Goal: Task Accomplishment & Management: Complete application form

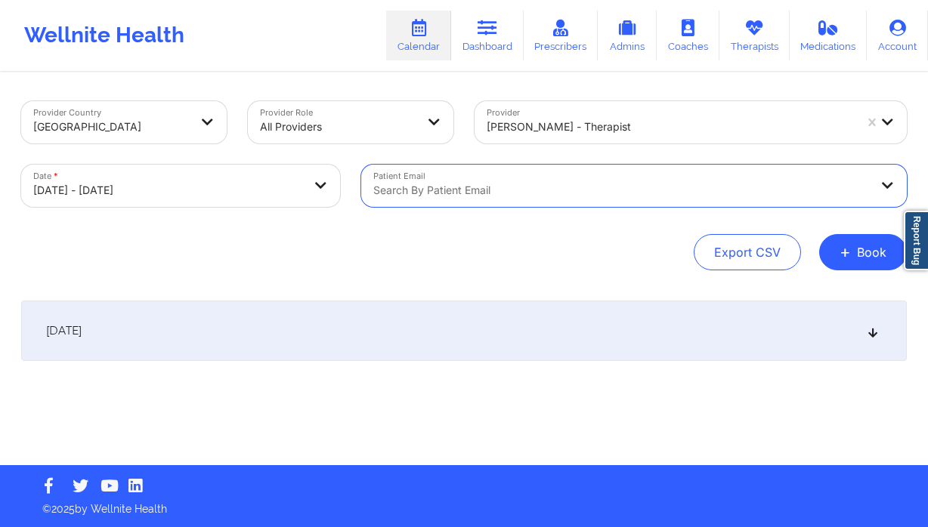
click at [663, 127] on div at bounding box center [669, 127] width 367 height 18
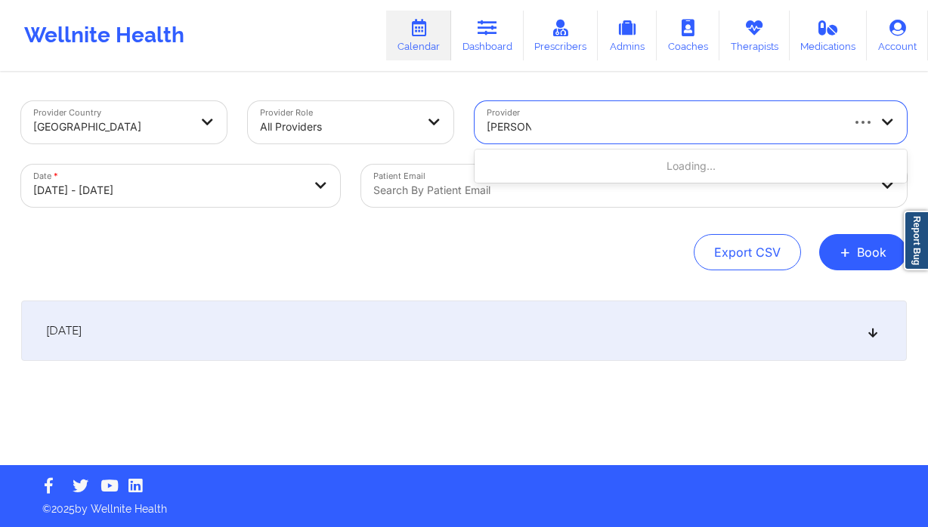
type input "richard ry"
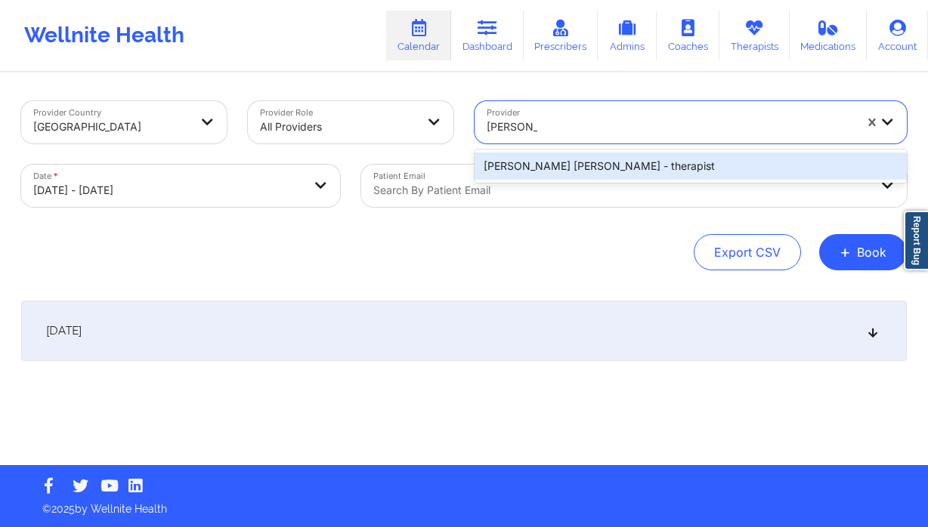
click at [678, 168] on div "Richard Ryan Kenneth Pollino - therapist" at bounding box center [690, 166] width 432 height 27
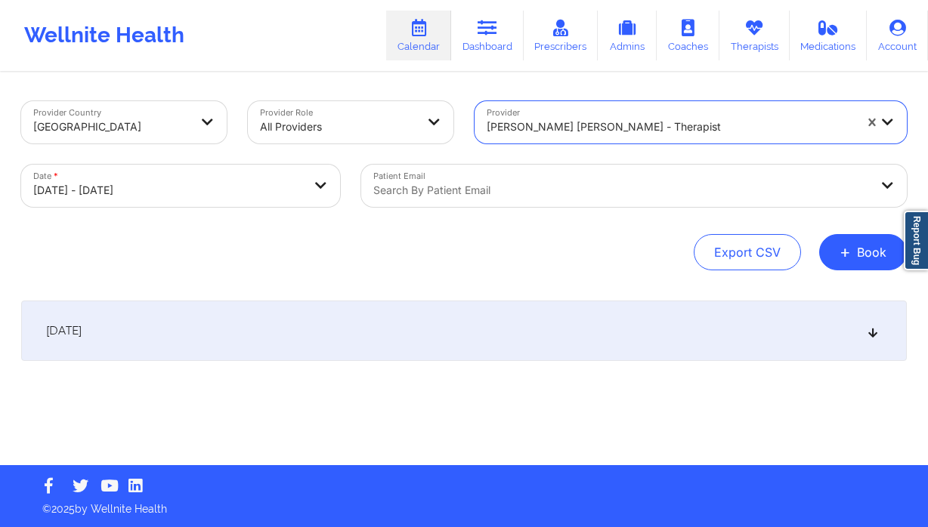
click at [419, 318] on div "October 9, 2025" at bounding box center [463, 331] width 885 height 60
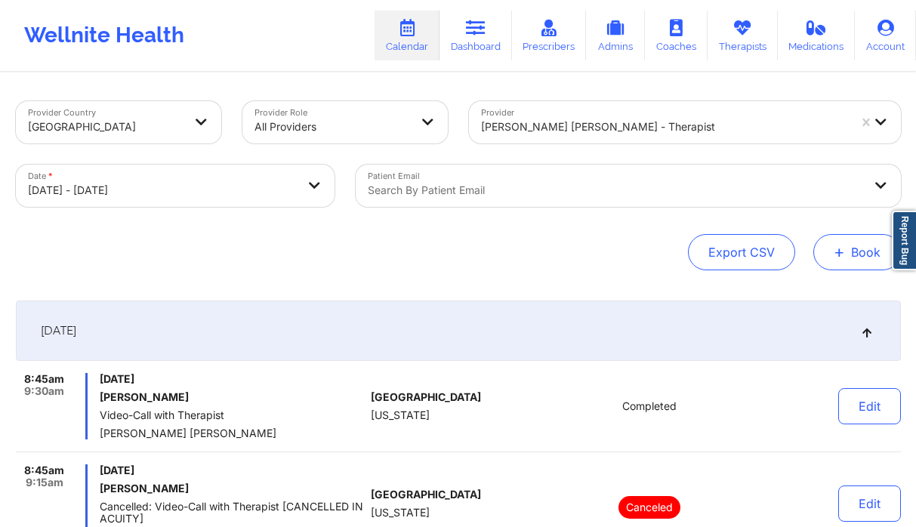
click at [862, 245] on button "+ Book" at bounding box center [858, 252] width 88 height 36
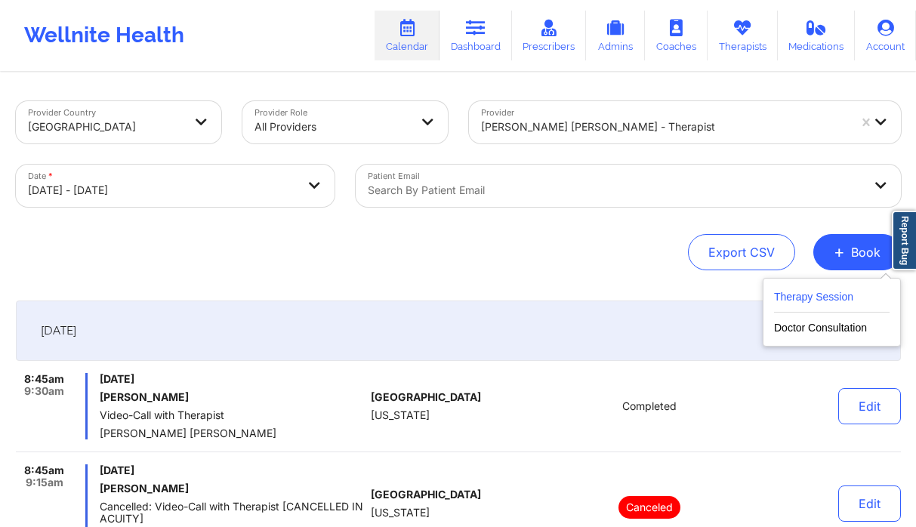
click at [793, 296] on button "Therapy Session" at bounding box center [832, 300] width 116 height 25
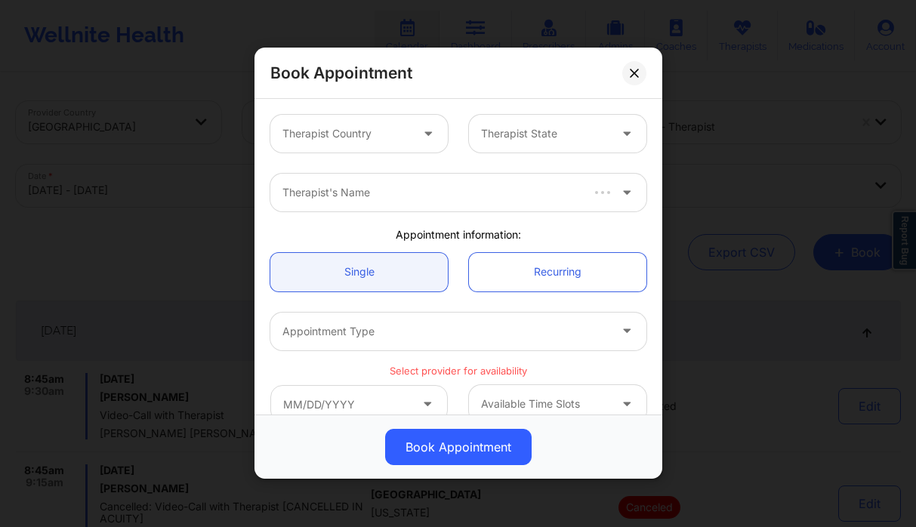
click at [372, 128] on div at bounding box center [347, 134] width 128 height 18
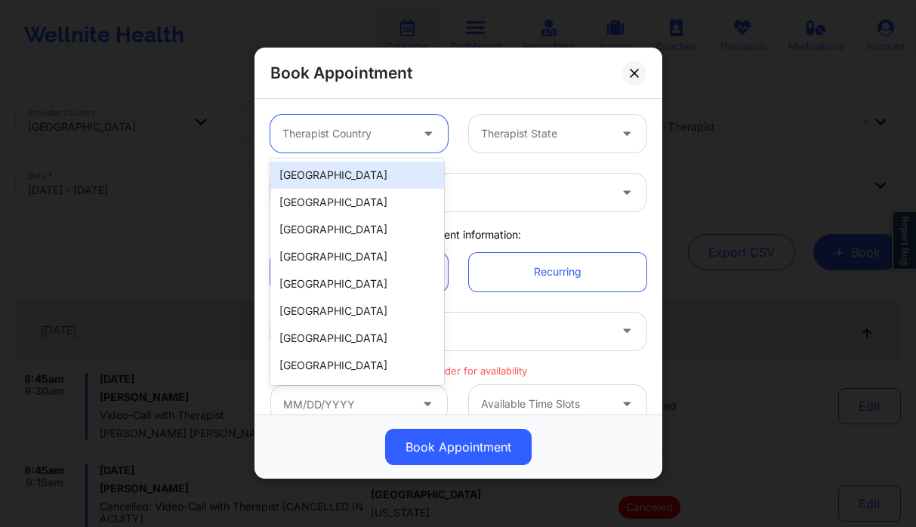
click at [363, 179] on div "[GEOGRAPHIC_DATA]" at bounding box center [357, 175] width 174 height 27
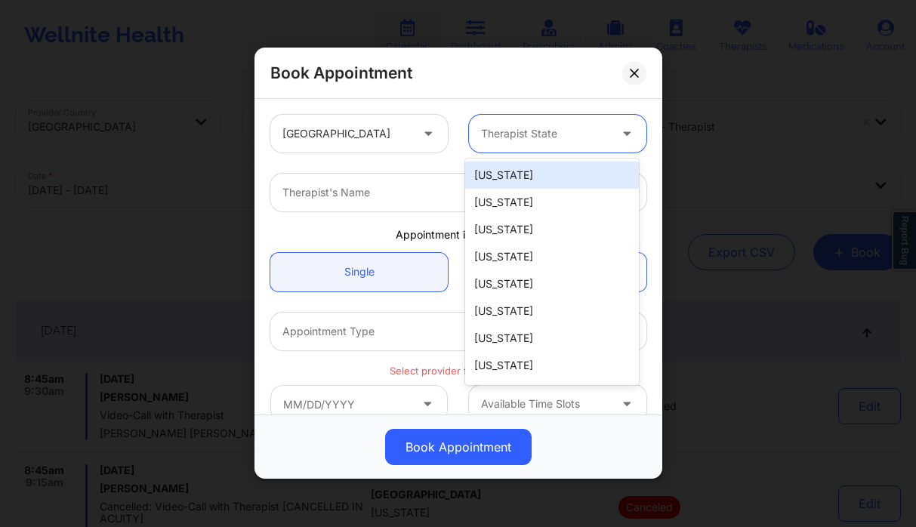
click at [535, 143] on div "Therapist State" at bounding box center [539, 134] width 141 height 38
type input "f"
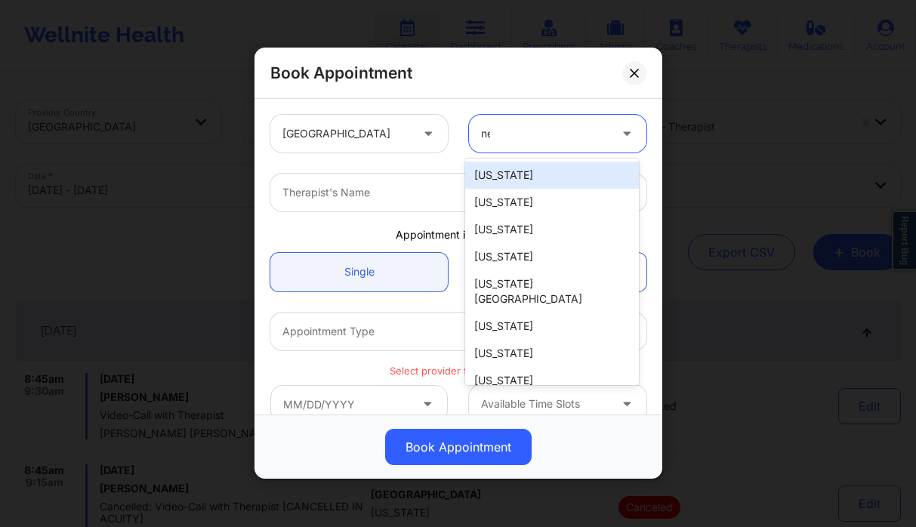
type input "new"
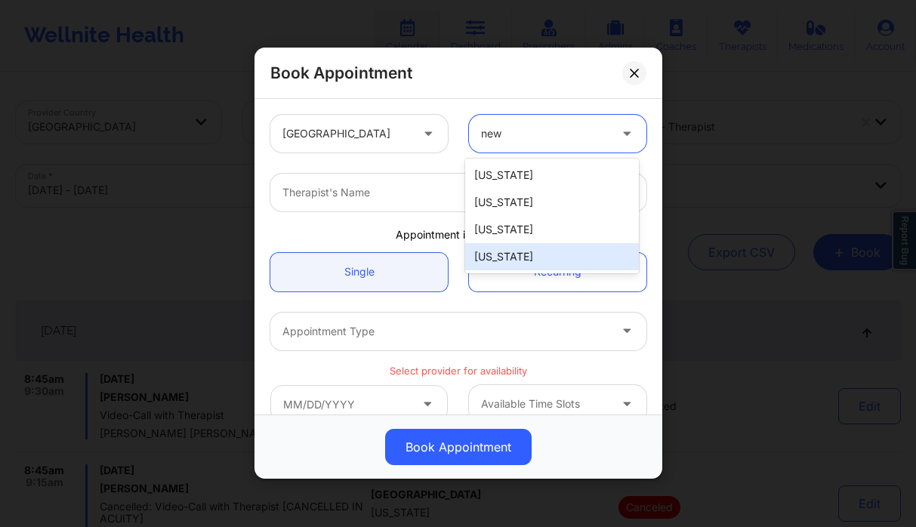
click at [521, 253] on div "[US_STATE]" at bounding box center [552, 256] width 174 height 27
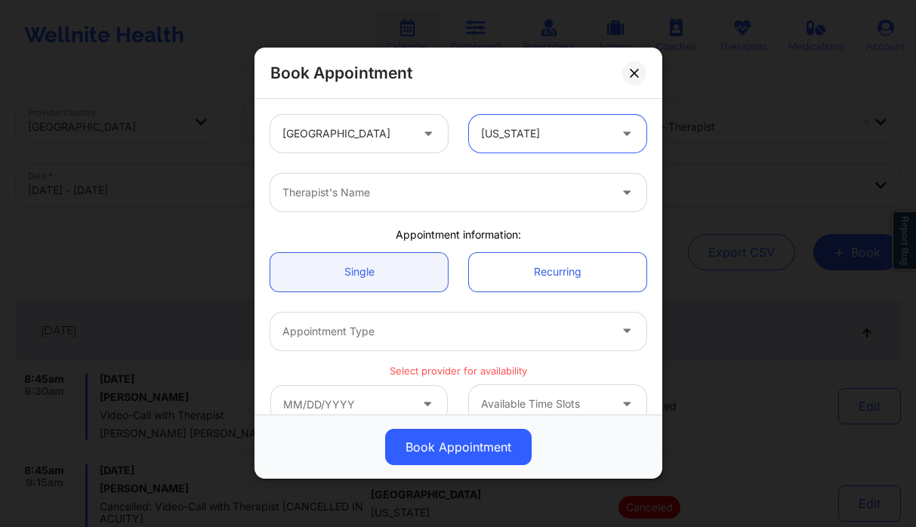
drag, startPoint x: 336, startPoint y: 177, endPoint x: 343, endPoint y: 185, distance: 10.7
click at [337, 179] on div "Therapist's Name" at bounding box center [440, 193] width 340 height 38
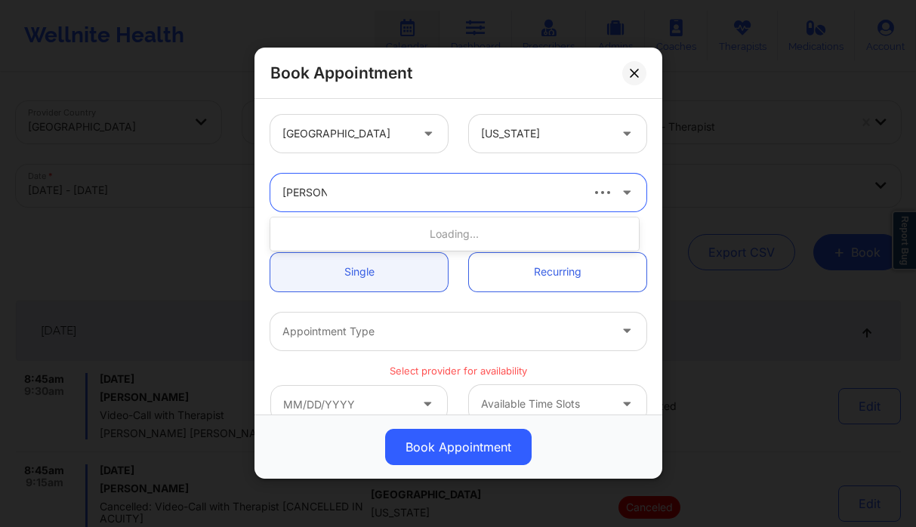
type input "richard rya"
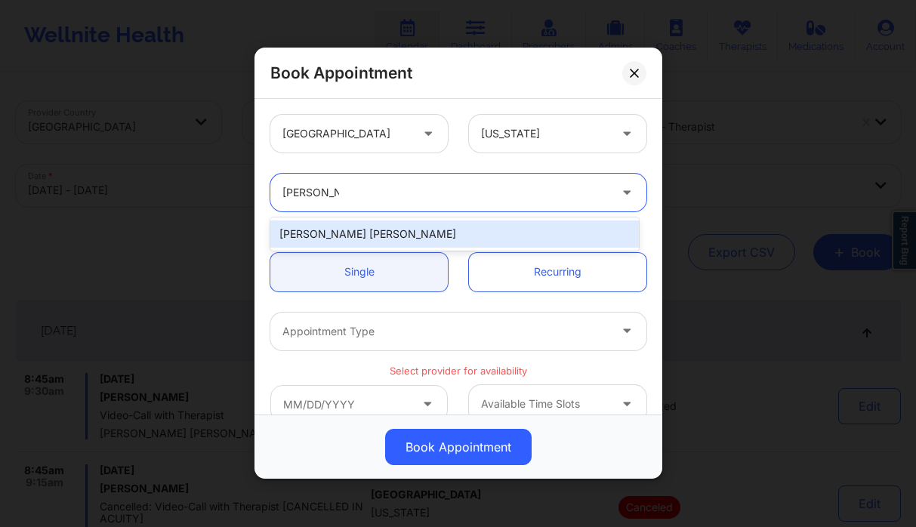
click at [335, 230] on div "Richard Ryan Kenneth Pollino" at bounding box center [454, 234] width 369 height 27
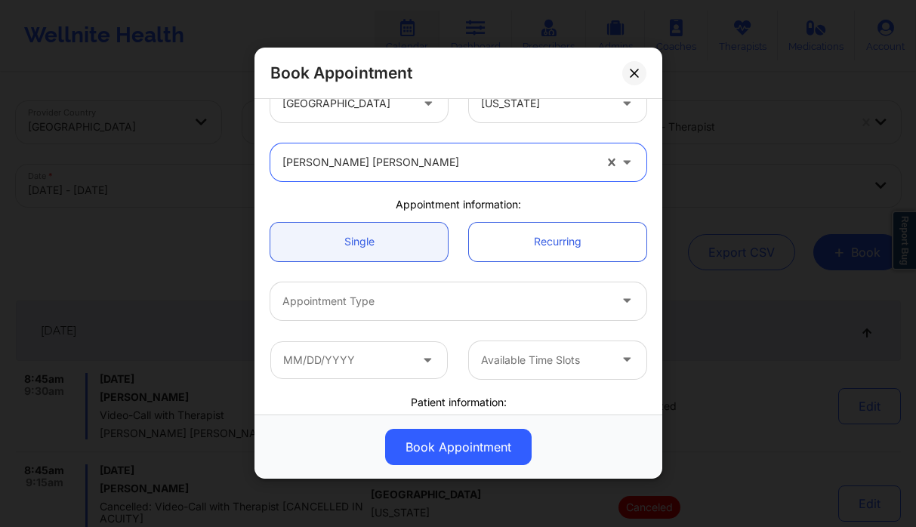
scroll to position [103, 0]
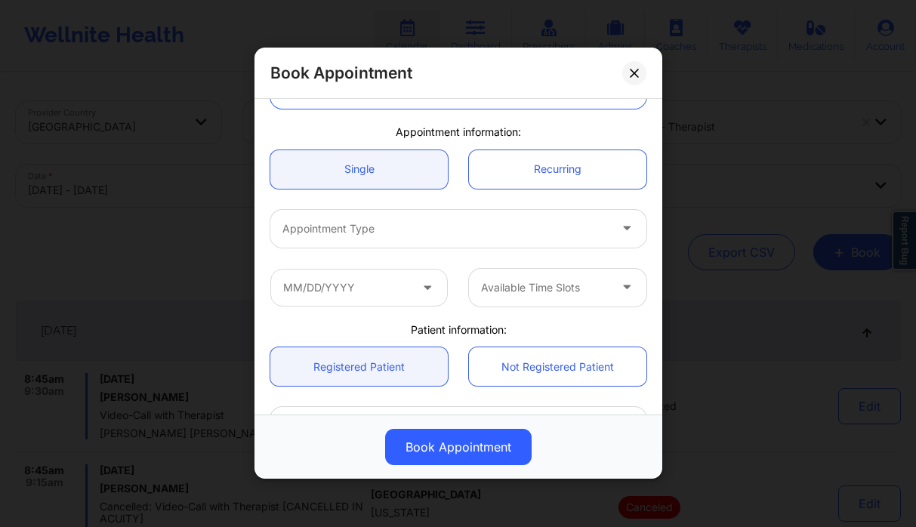
click at [380, 237] on div at bounding box center [446, 229] width 326 height 18
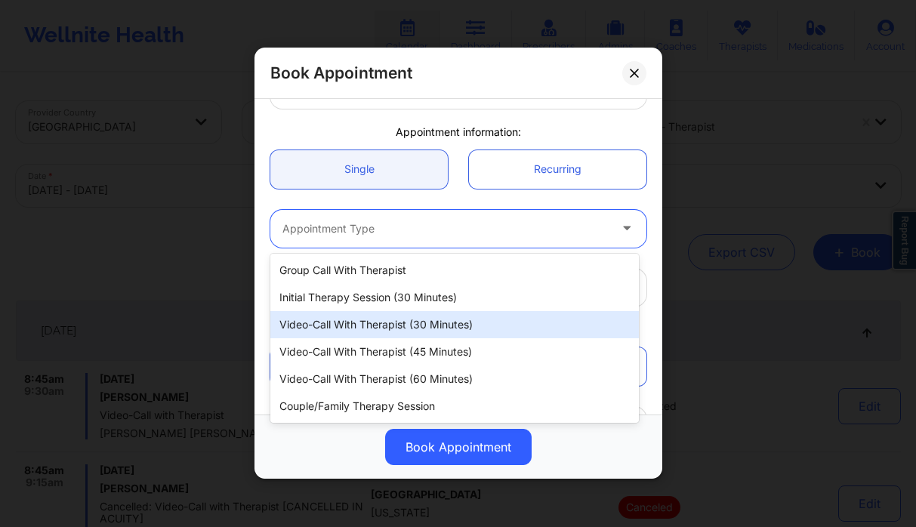
click at [418, 326] on div "Video-Call with Therapist (30 minutes)" at bounding box center [454, 324] width 369 height 27
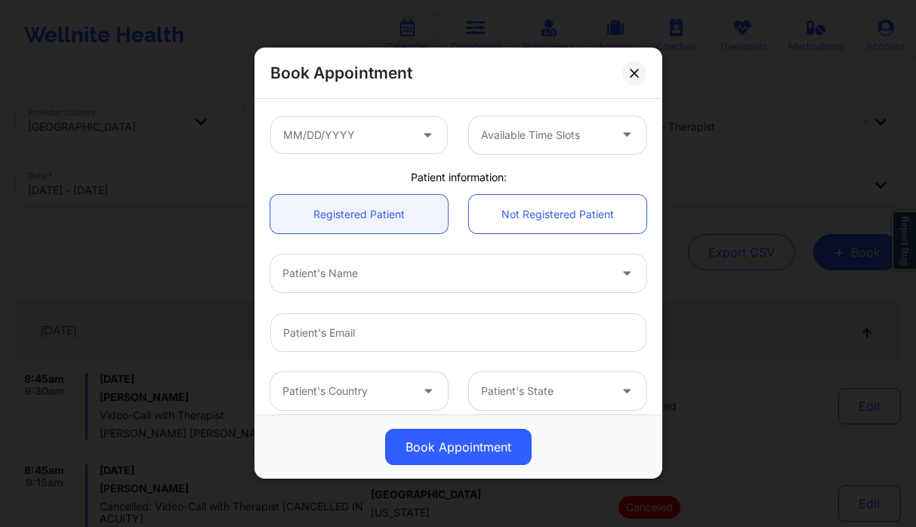
scroll to position [325, 0]
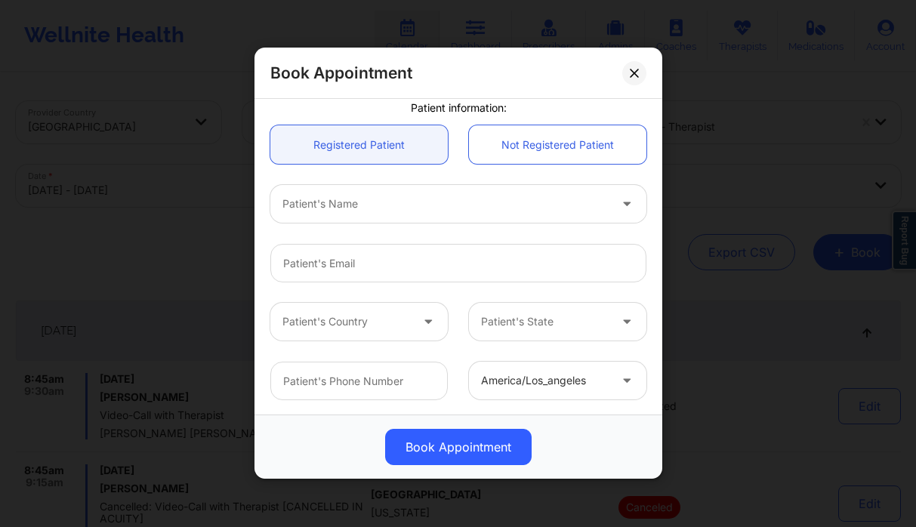
click at [406, 209] on div at bounding box center [446, 205] width 326 height 18
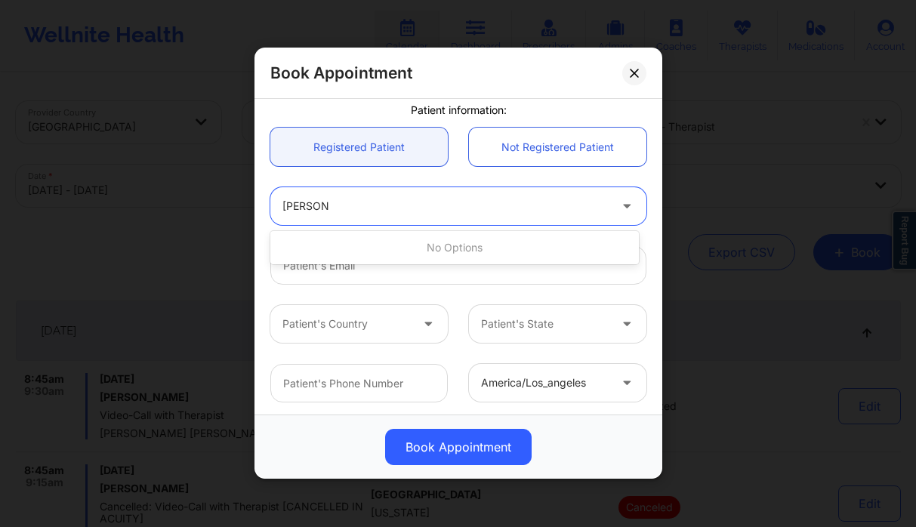
scroll to position [322, 0]
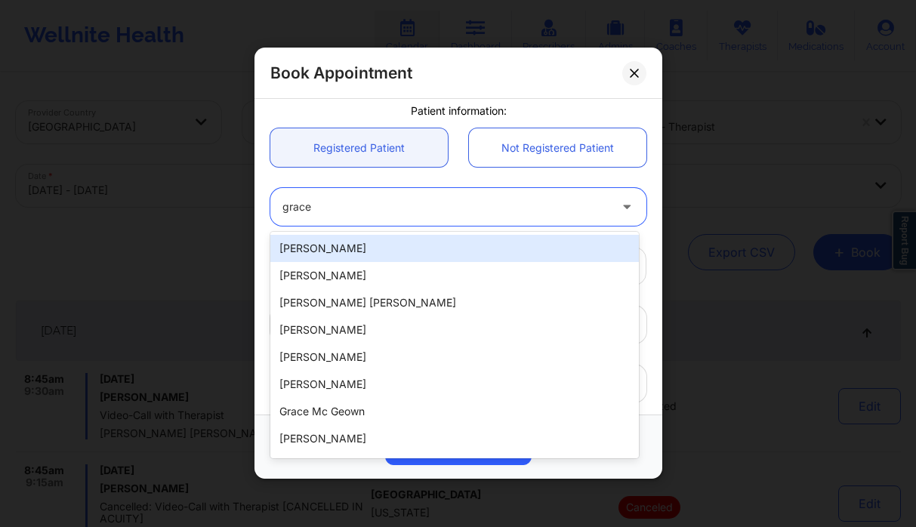
type input "grace v"
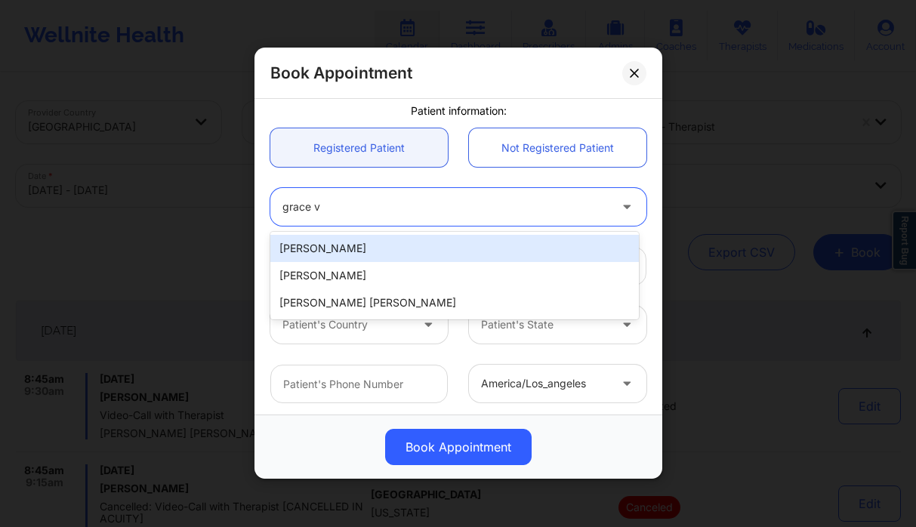
click at [376, 248] on div "Grace V. Lipscomb" at bounding box center [454, 248] width 369 height 27
type input "gracielipscomb@aol.com"
type input "+1914-589-1326"
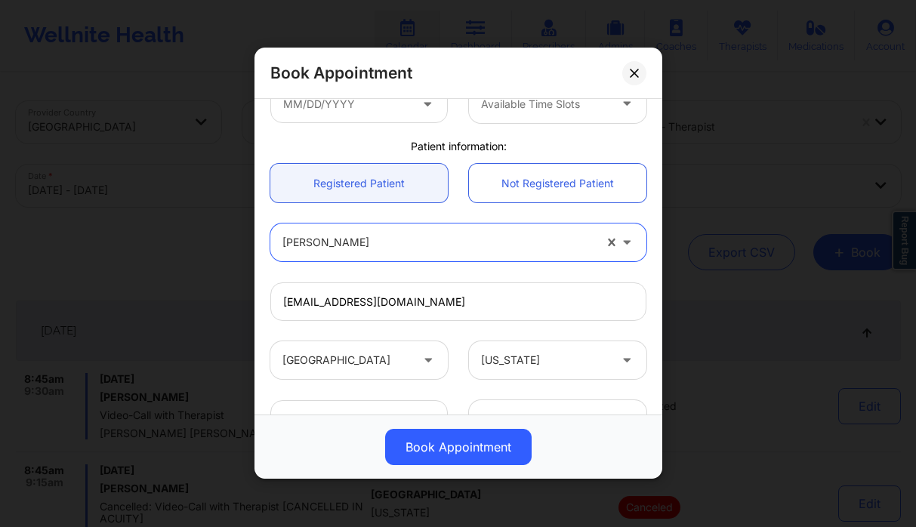
scroll to position [97, 0]
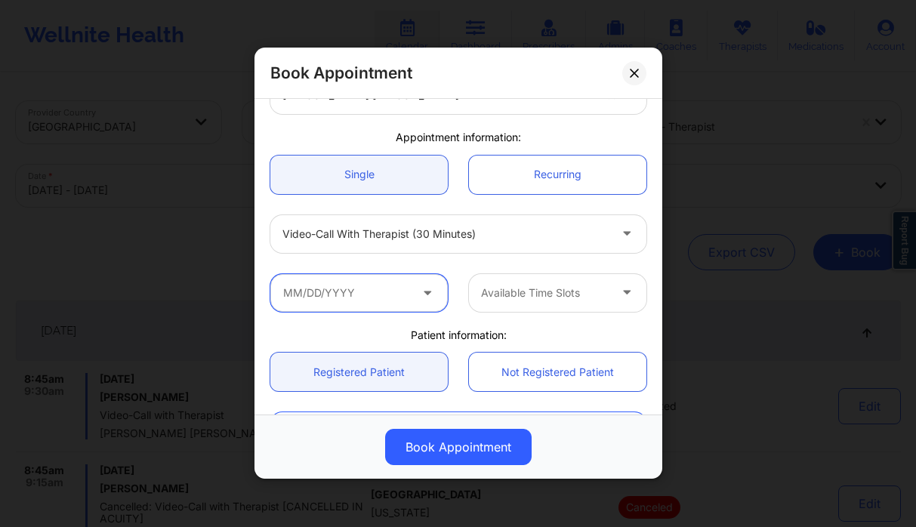
click at [381, 295] on input "text" at bounding box center [359, 293] width 178 height 38
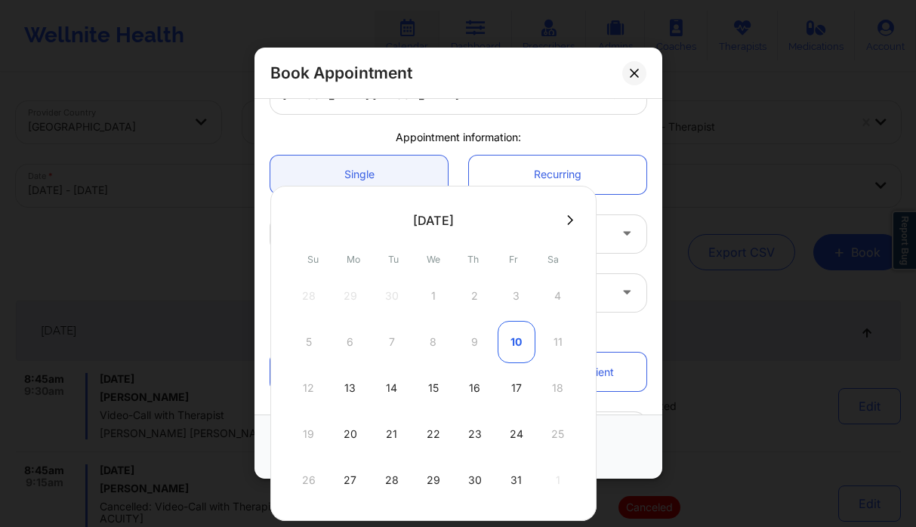
click at [515, 348] on div "10" at bounding box center [517, 342] width 38 height 42
type input "10/10/2025"
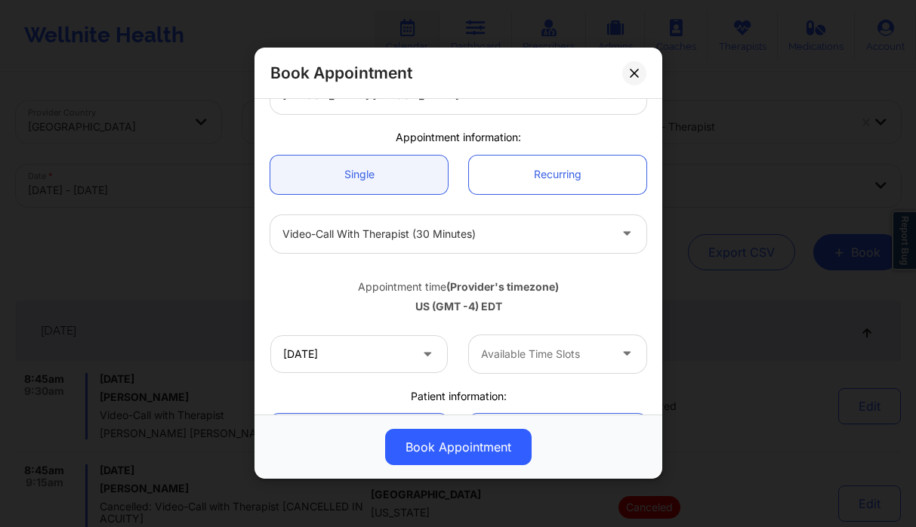
click at [547, 366] on div "Available Time Slots" at bounding box center [539, 354] width 141 height 38
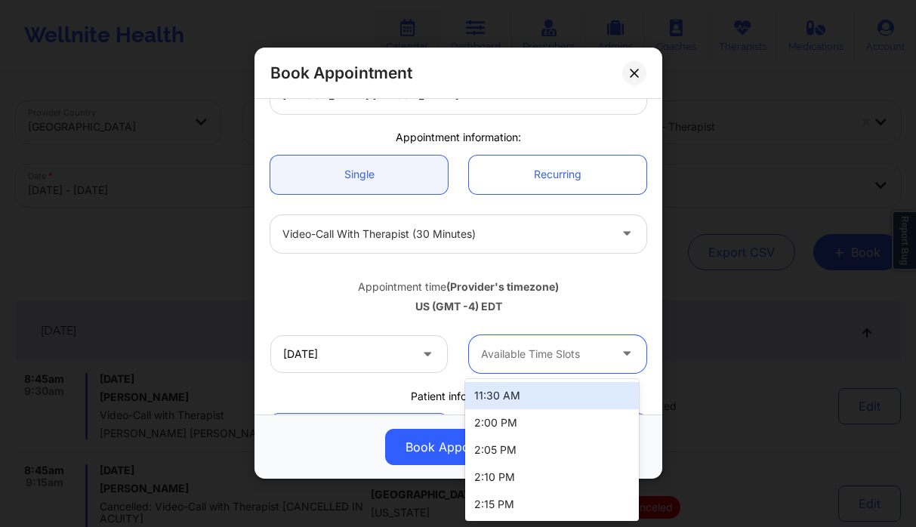
drag, startPoint x: 527, startPoint y: 343, endPoint x: 517, endPoint y: 343, distance: 9.8
click at [527, 343] on div "Available Time Slots" at bounding box center [539, 354] width 141 height 38
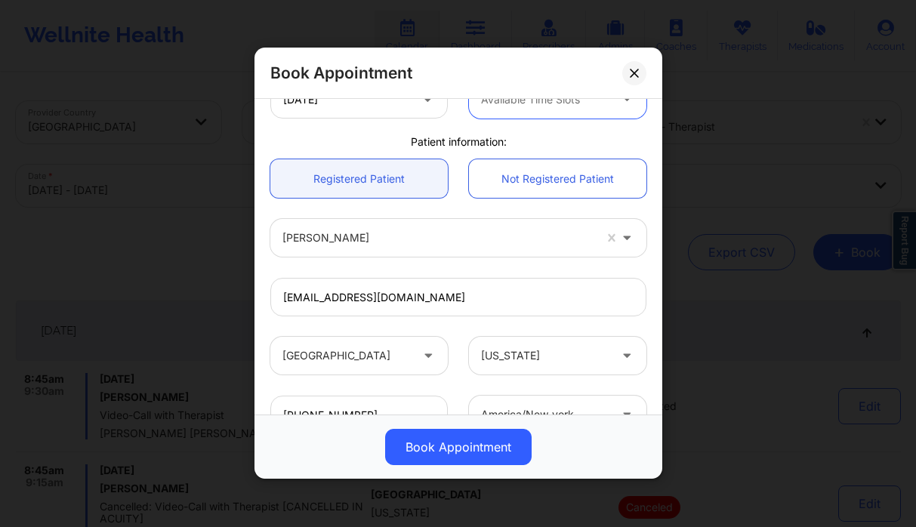
scroll to position [387, 0]
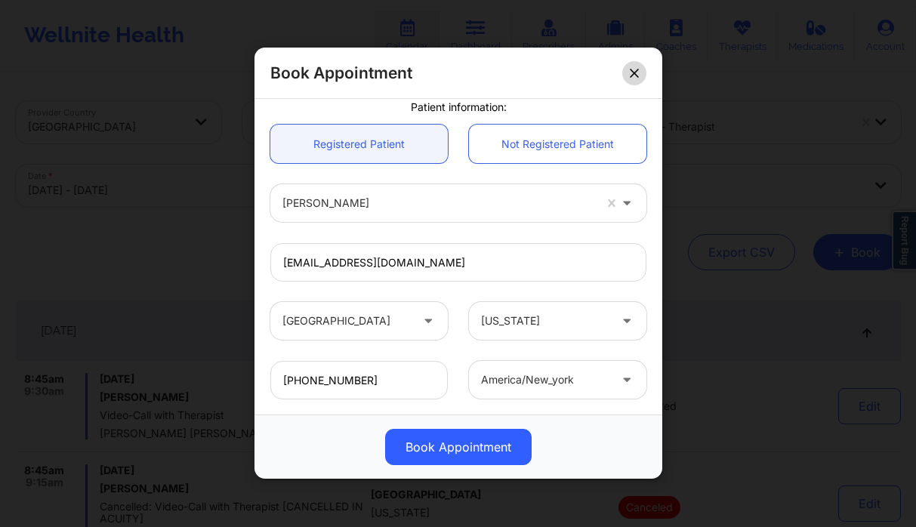
click at [635, 79] on button at bounding box center [634, 73] width 24 height 24
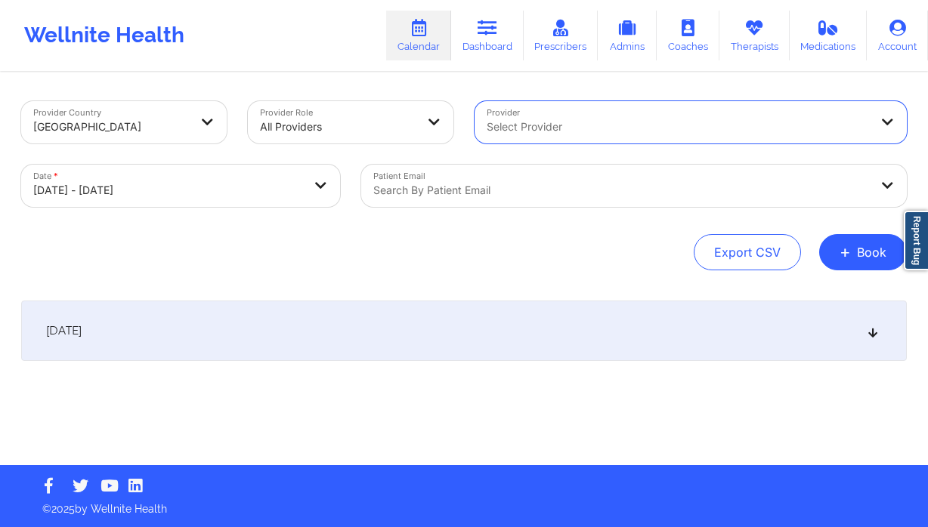
click at [456, 193] on div at bounding box center [621, 190] width 496 height 18
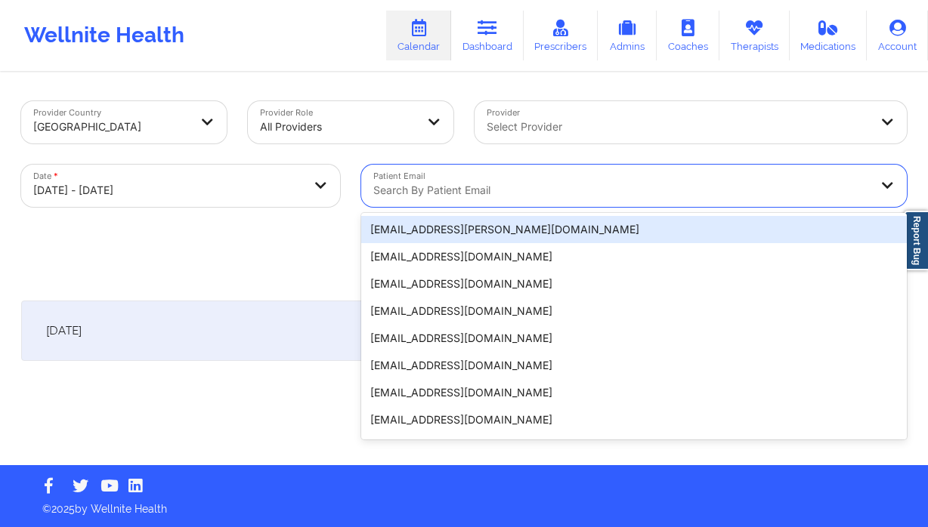
paste input "[EMAIL_ADDRESS][DOMAIN_NAME]"
type input "[EMAIL_ADDRESS][DOMAIN_NAME]"
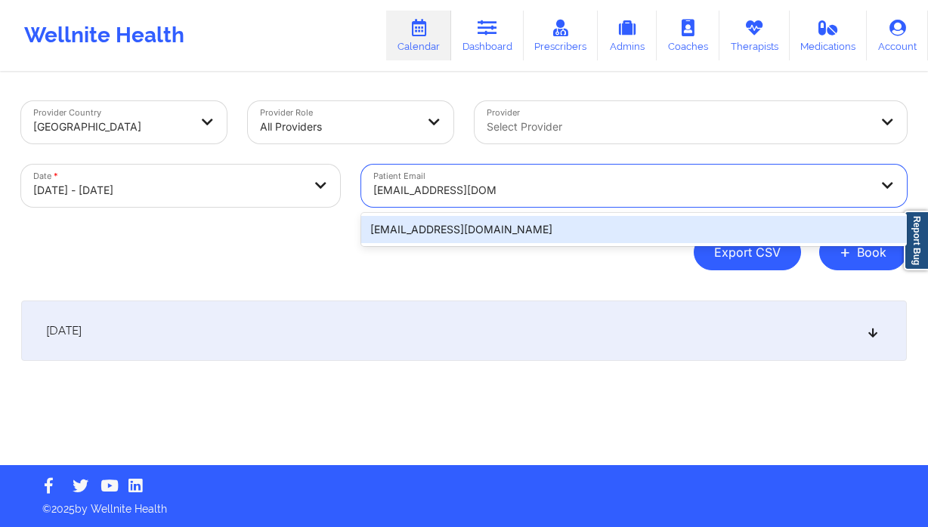
drag, startPoint x: 588, startPoint y: 229, endPoint x: 771, endPoint y: 243, distance: 183.4
click at [588, 228] on div "[EMAIL_ADDRESS][DOMAIN_NAME]" at bounding box center [633, 229] width 545 height 27
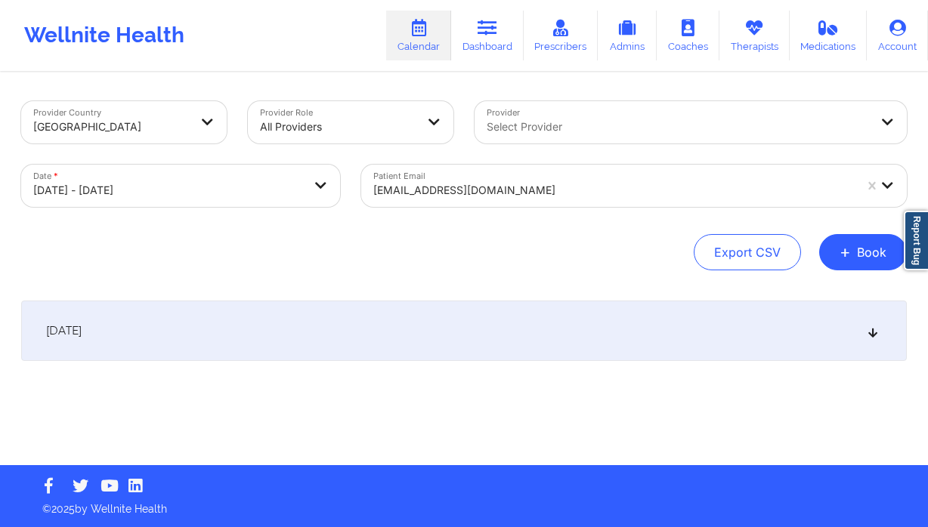
click at [489, 324] on div "October 9, 2025" at bounding box center [463, 331] width 885 height 60
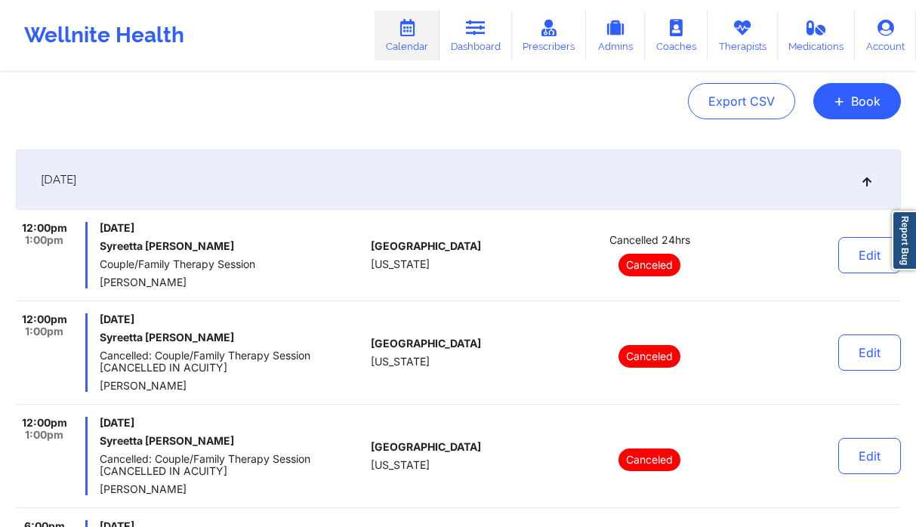
scroll to position [0, 0]
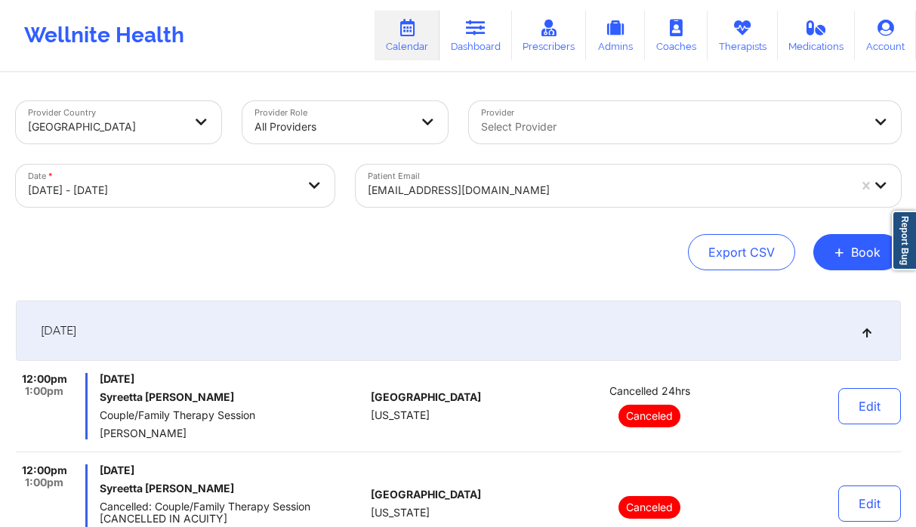
click at [230, 187] on body "Wellnite Health Calendar Dashboard Prescribers Admins Coaches Therapists Medica…" at bounding box center [458, 263] width 916 height 527
select select "2025-9"
select select "2025-10"
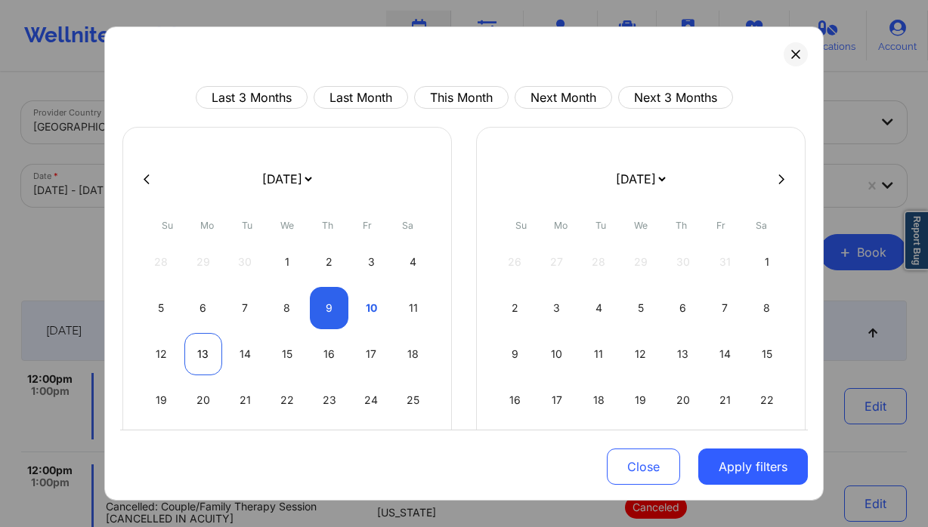
click at [212, 350] on div "13" at bounding box center [203, 354] width 39 height 42
select select "2025-9"
select select "2025-10"
click at [202, 347] on div "13" at bounding box center [203, 354] width 39 height 42
select select "2025-9"
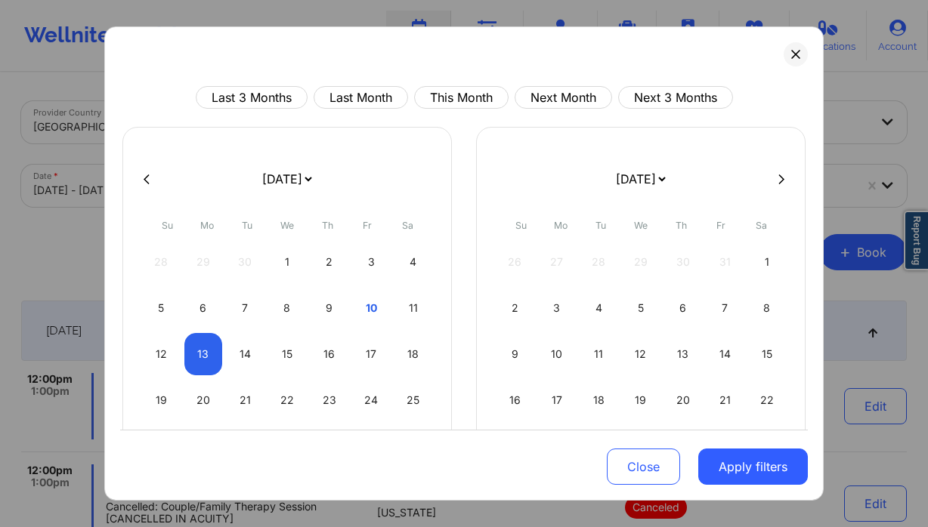
select select "2025-10"
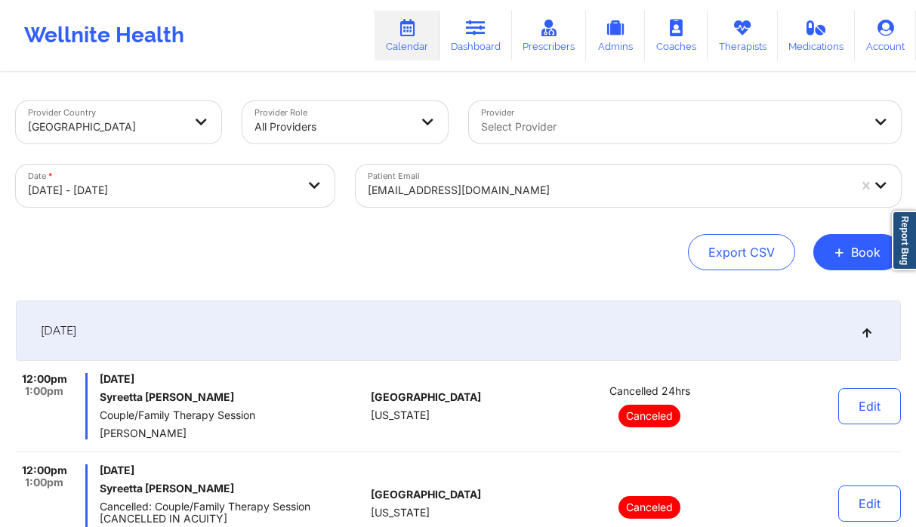
click at [186, 195] on body "Wellnite Health Calendar Dashboard Prescribers Admins Coaches Therapists Medica…" at bounding box center [458, 263] width 916 height 527
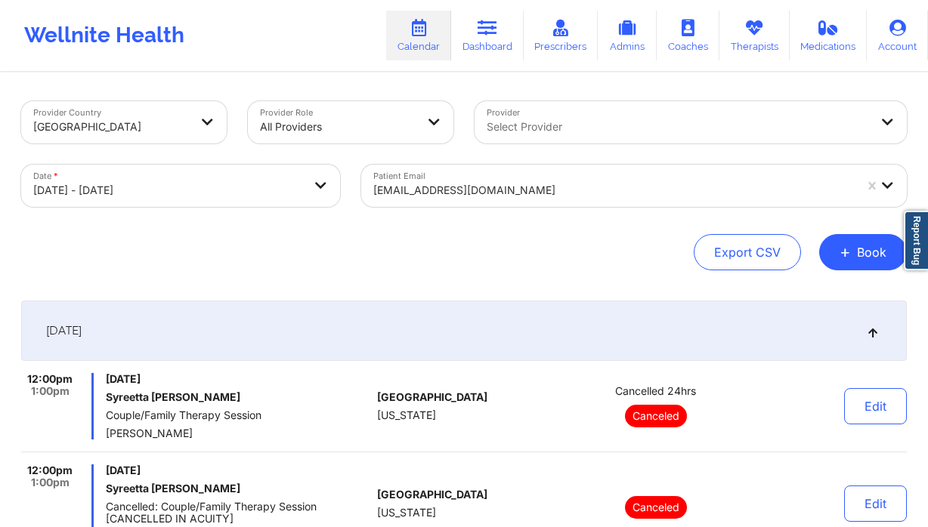
select select "2025-9"
select select "2025-10"
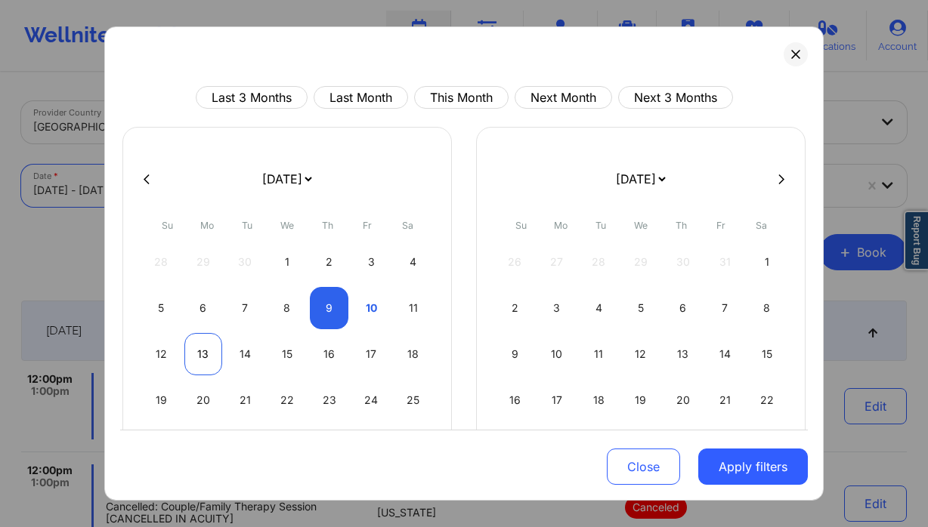
click at [212, 352] on div "13" at bounding box center [203, 354] width 39 height 42
select select "2025-9"
select select "2025-10"
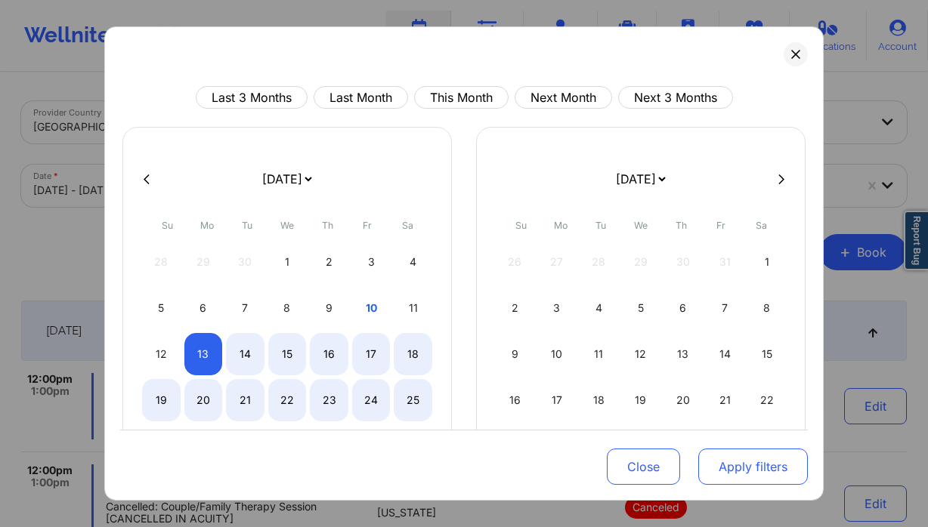
click at [740, 454] on button "Apply filters" at bounding box center [753, 467] width 110 height 36
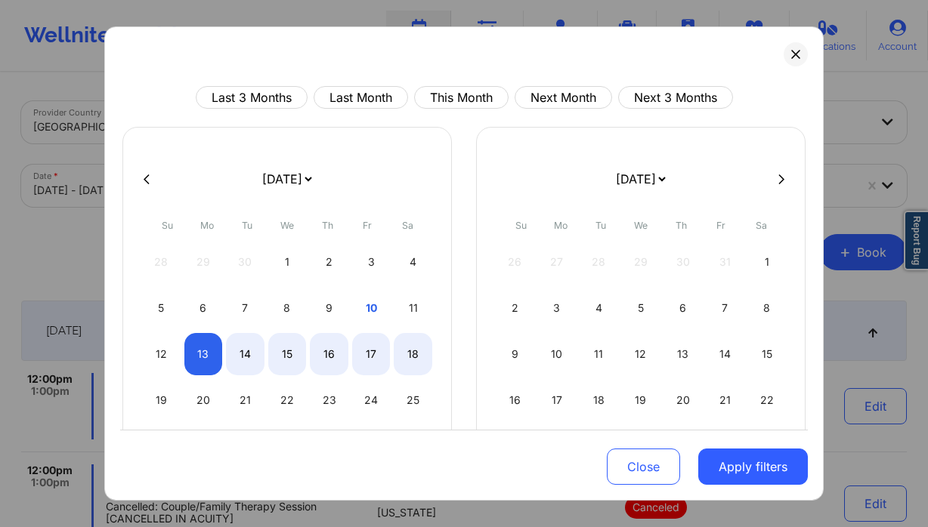
select select "2025-9"
select select "2025-10"
select select "2025-9"
select select "2025-10"
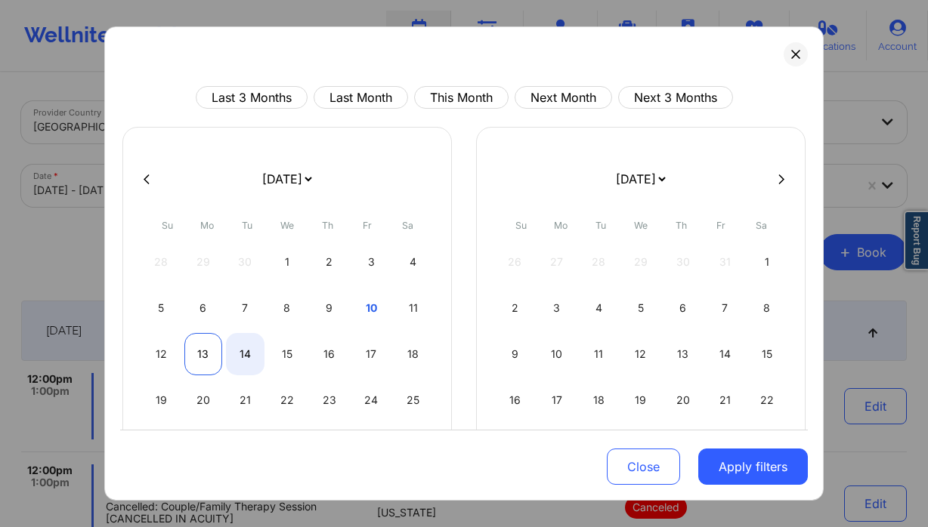
select select "2025-9"
select select "2025-10"
drag, startPoint x: 200, startPoint y: 352, endPoint x: 218, endPoint y: 359, distance: 19.4
click at [201, 352] on div "13" at bounding box center [203, 354] width 39 height 42
select select "2025-9"
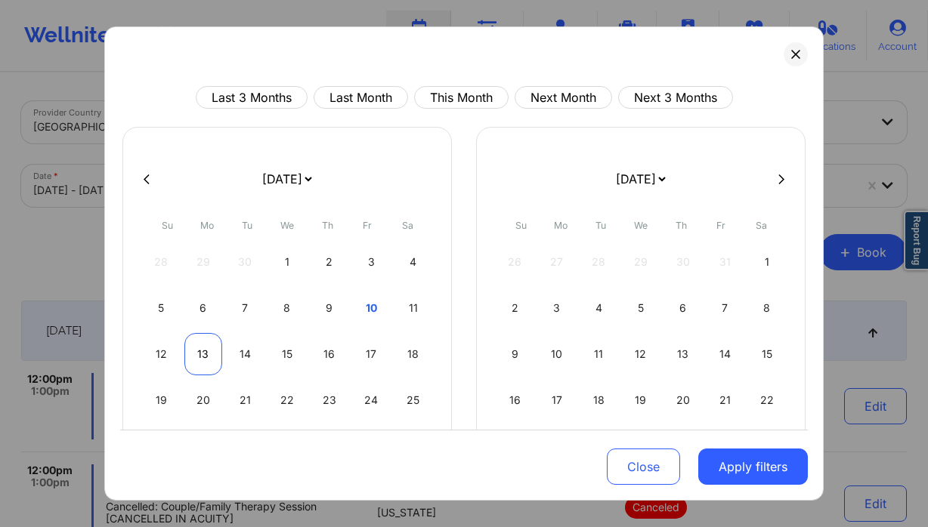
select select "2025-10"
drag, startPoint x: 718, startPoint y: 462, endPoint x: 711, endPoint y: 454, distance: 10.7
click at [718, 462] on button "Apply filters" at bounding box center [753, 467] width 110 height 36
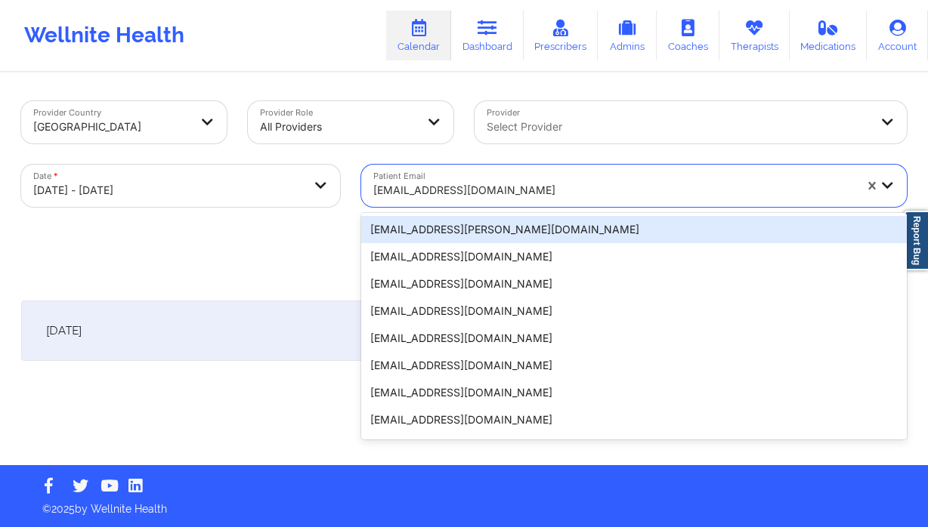
click at [523, 193] on div at bounding box center [613, 190] width 480 height 18
paste input "[EMAIL_ADDRESS][DOMAIN_NAME]"
type input "[EMAIL_ADDRESS][DOMAIN_NAME]"
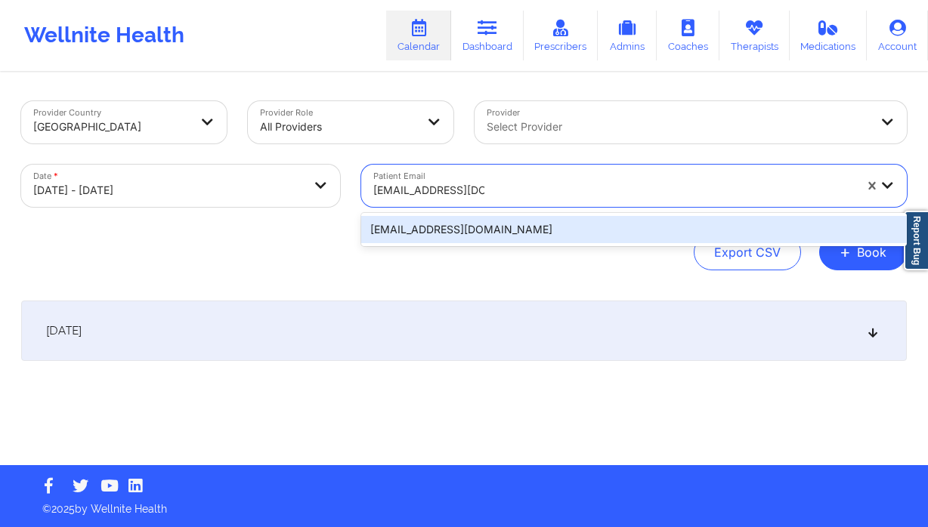
click at [492, 231] on div "[EMAIL_ADDRESS][DOMAIN_NAME]" at bounding box center [633, 229] width 545 height 27
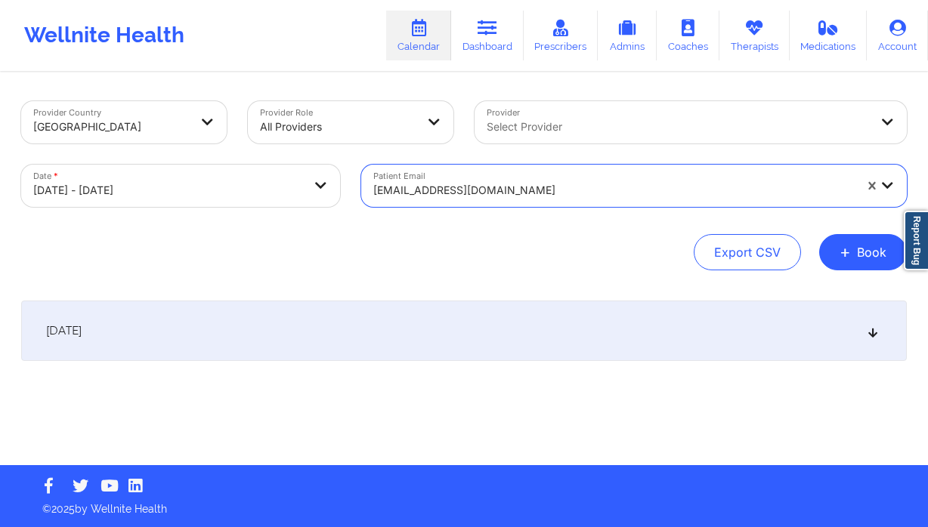
click at [557, 320] on div "October 13, 2025" at bounding box center [463, 331] width 885 height 60
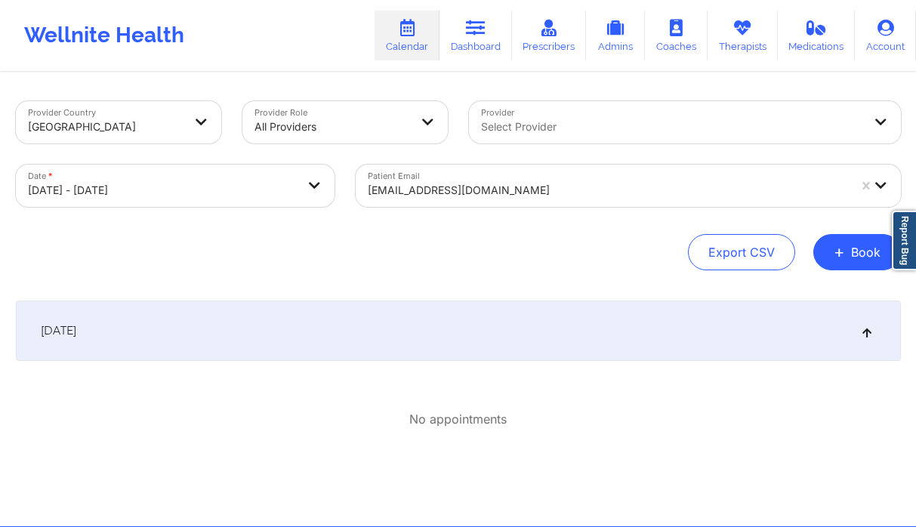
select select "2025-9"
select select "2025-10"
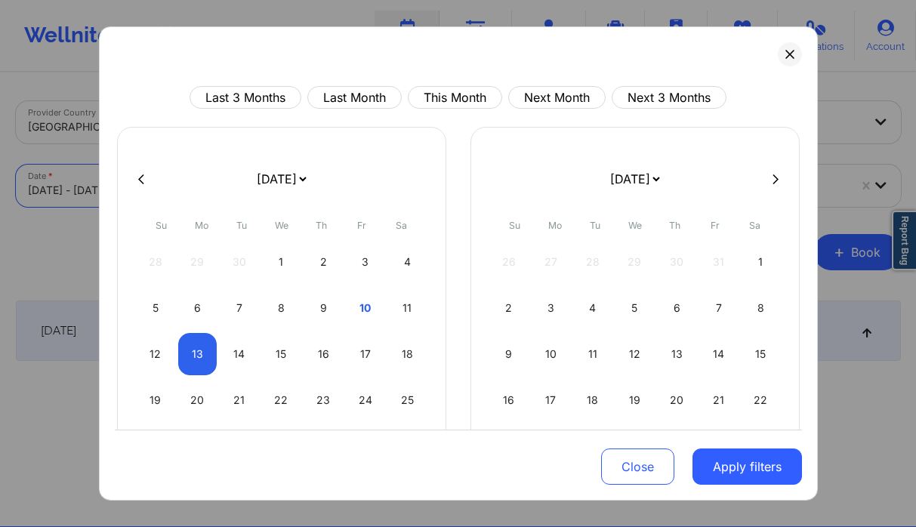
click at [198, 190] on body "Wellnite Health Calendar Dashboard Prescribers Admins Coaches Therapists Medica…" at bounding box center [458, 263] width 916 height 527
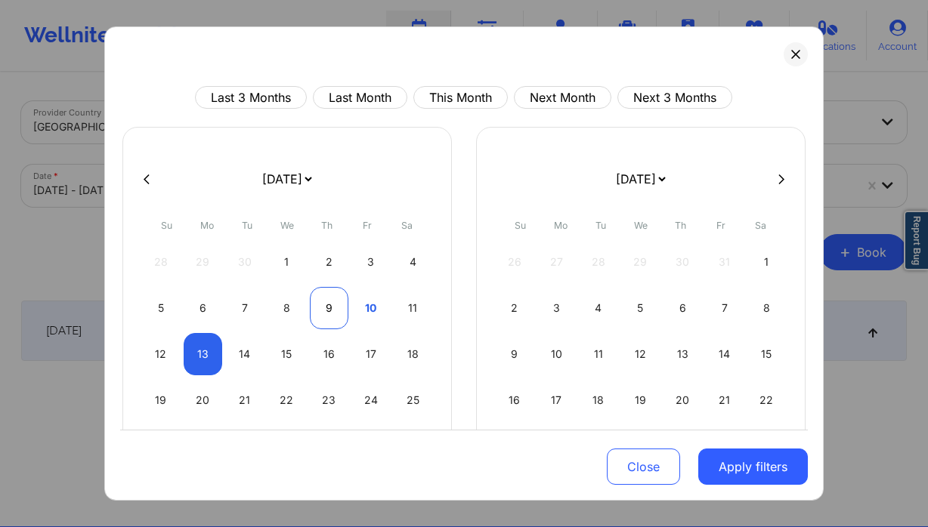
click at [316, 301] on div "9" at bounding box center [329, 308] width 39 height 42
select select "2025-9"
select select "2025-10"
select select "2025-9"
select select "2025-10"
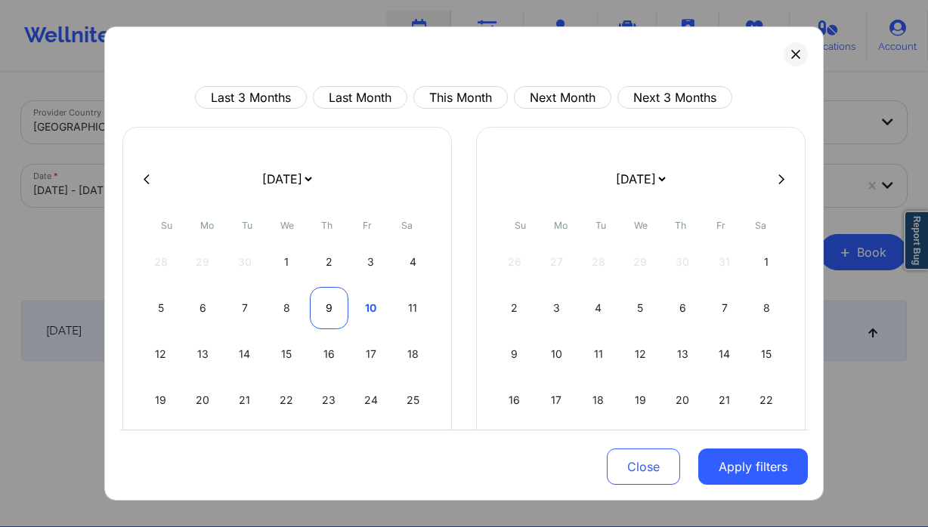
click at [329, 307] on div "9" at bounding box center [329, 308] width 39 height 42
select select "2025-9"
select select "2025-10"
click at [706, 457] on button "Apply filters" at bounding box center [753, 467] width 110 height 36
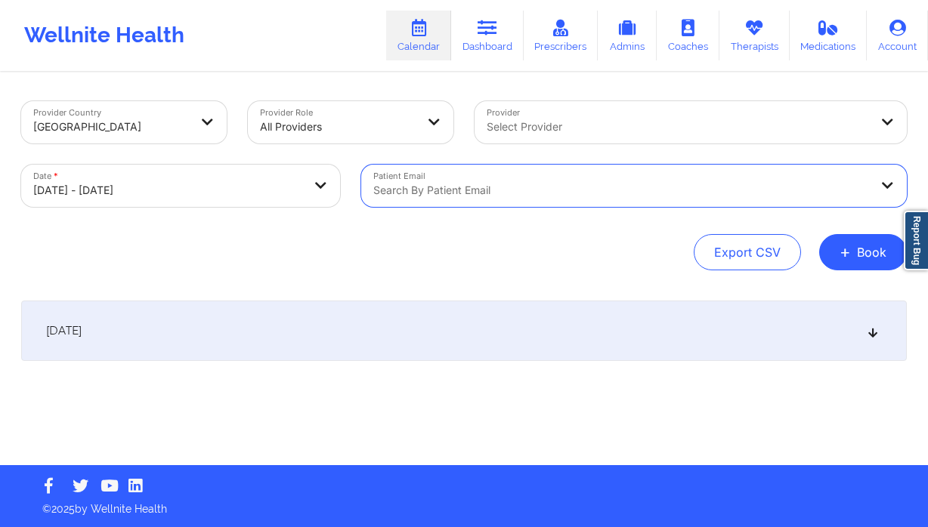
click at [535, 122] on div at bounding box center [677, 127] width 382 height 18
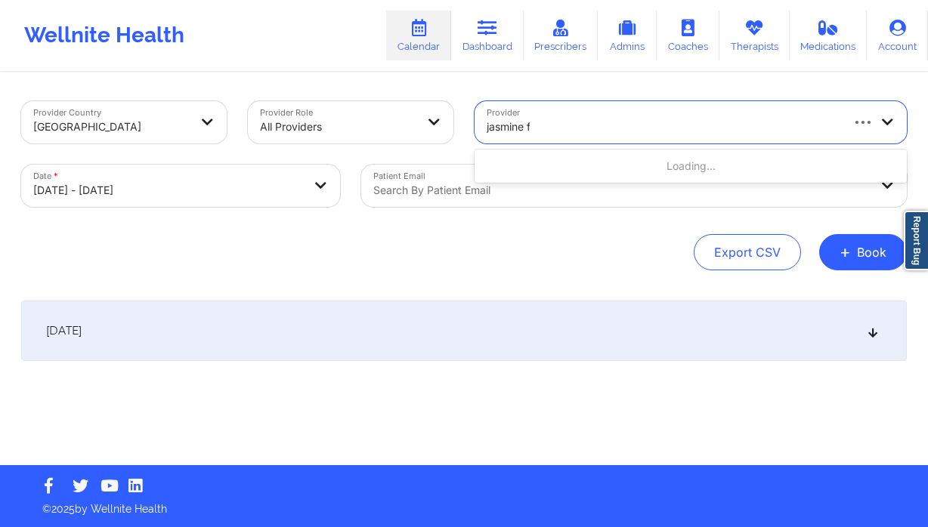
type input "jasmine fe"
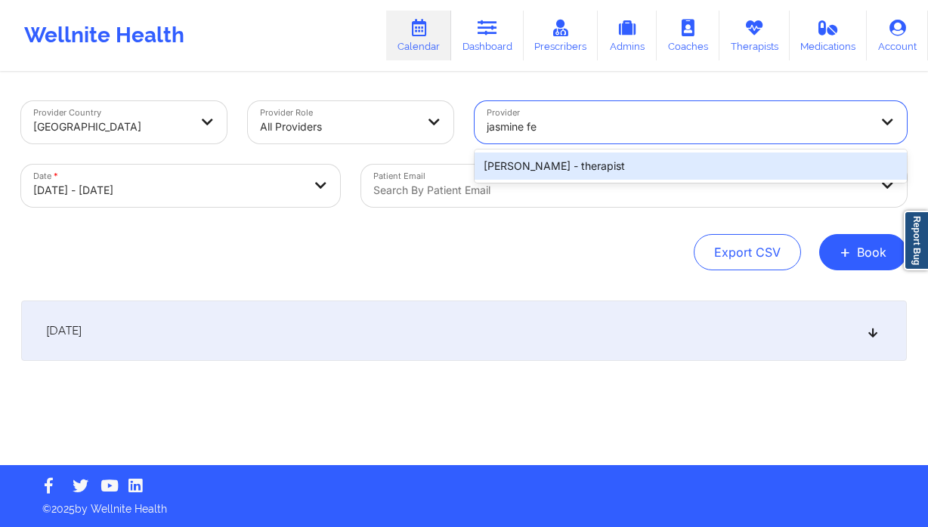
click at [576, 167] on div "Jasmine Federick - therapist" at bounding box center [690, 166] width 432 height 27
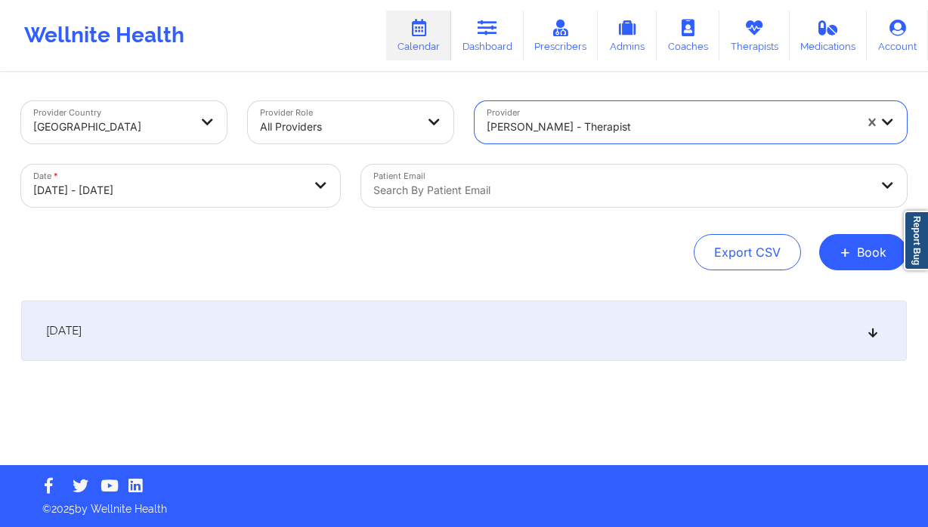
click at [447, 338] on div "October 9, 2025" at bounding box center [463, 331] width 885 height 60
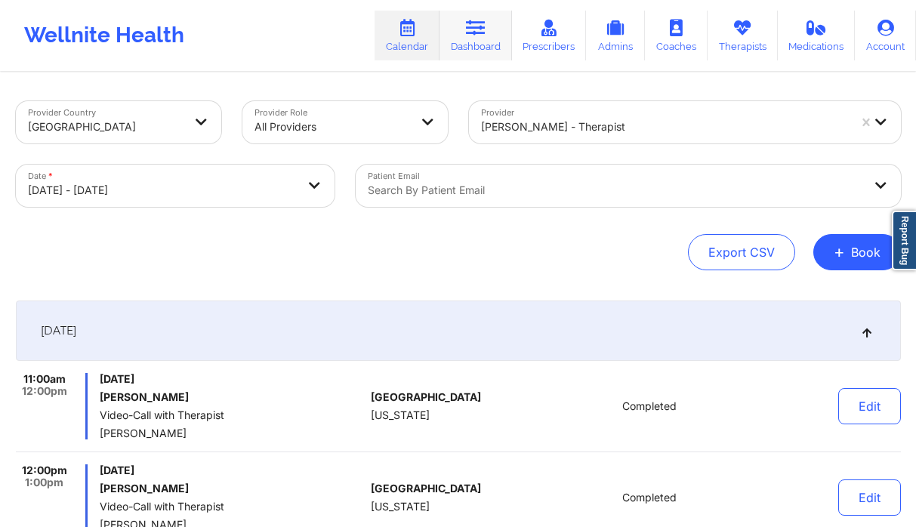
click at [471, 29] on icon at bounding box center [476, 28] width 20 height 17
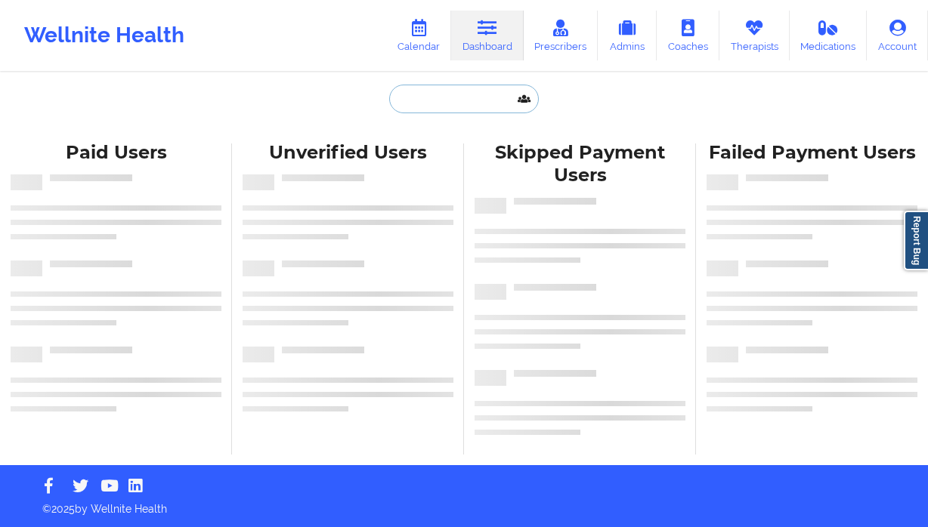
click at [414, 97] on input "text" at bounding box center [464, 99] width 150 height 29
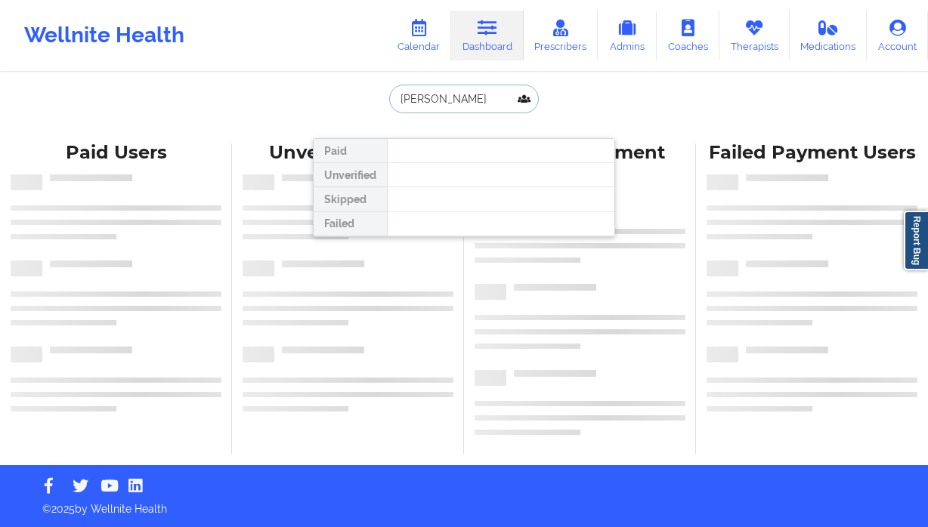
type input "tammy"
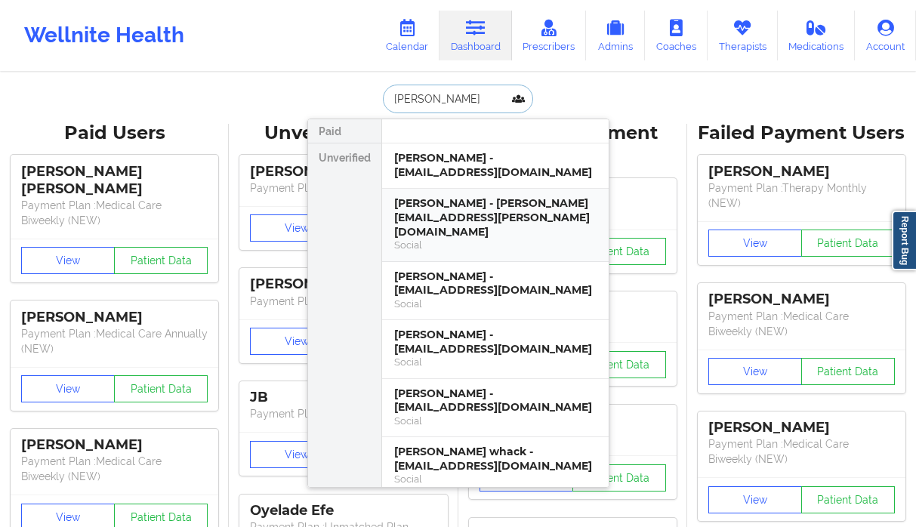
click at [490, 219] on div "Tammy Munoz - tammy.munoz@live.com" at bounding box center [495, 217] width 202 height 42
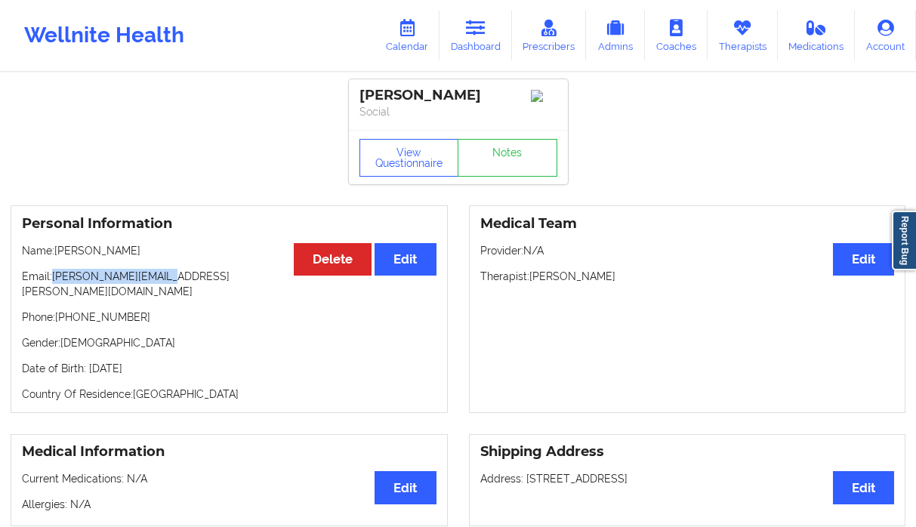
drag, startPoint x: 182, startPoint y: 280, endPoint x: 54, endPoint y: 279, distance: 127.7
click at [54, 279] on p "Email: tammy.munoz@live.com" at bounding box center [229, 284] width 415 height 30
copy p "tammy.munoz@live.com"
click at [426, 43] on link "Calendar" at bounding box center [407, 36] width 65 height 50
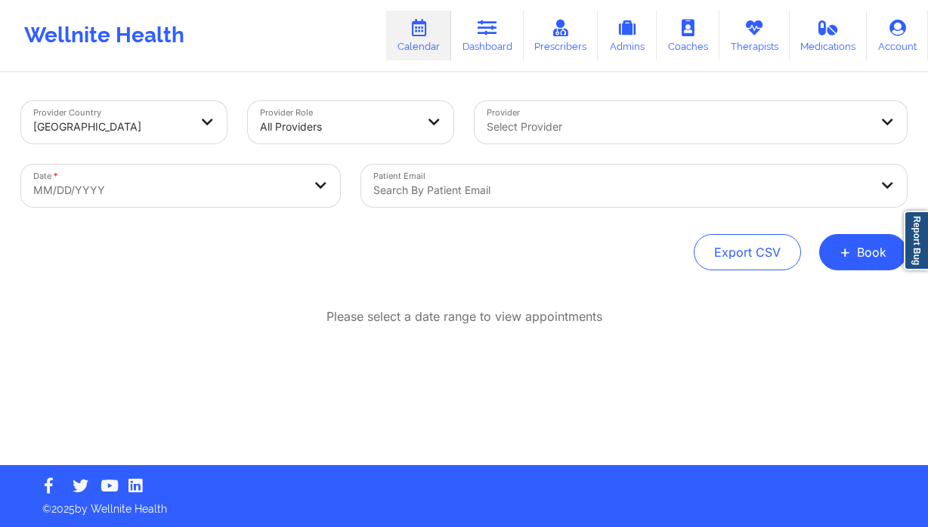
select select "2025-8"
select select "2025-9"
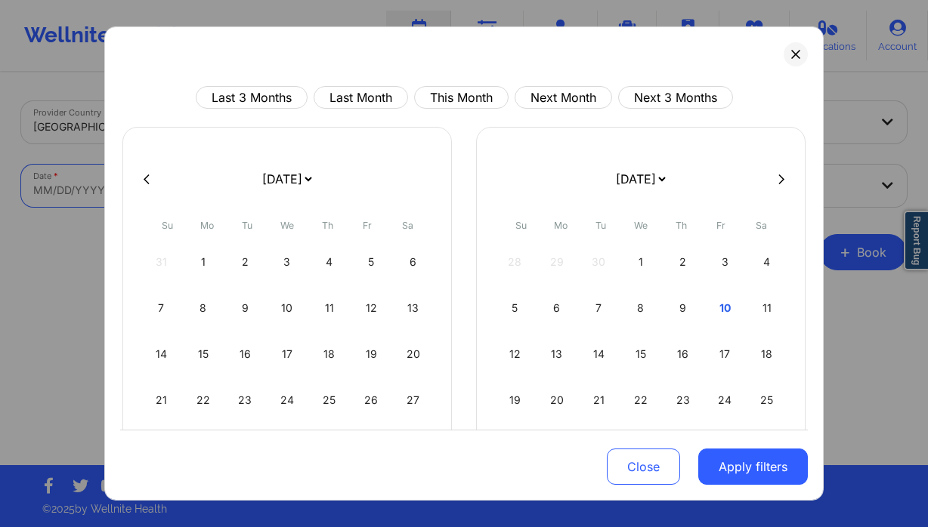
click at [150, 177] on body "Wellnite Health Calendar Dashboard Prescribers Admins Coaches Therapists Medica…" at bounding box center [464, 263] width 928 height 527
click at [675, 309] on div "9" at bounding box center [682, 308] width 39 height 42
select select "2025-9"
select select "2025-10"
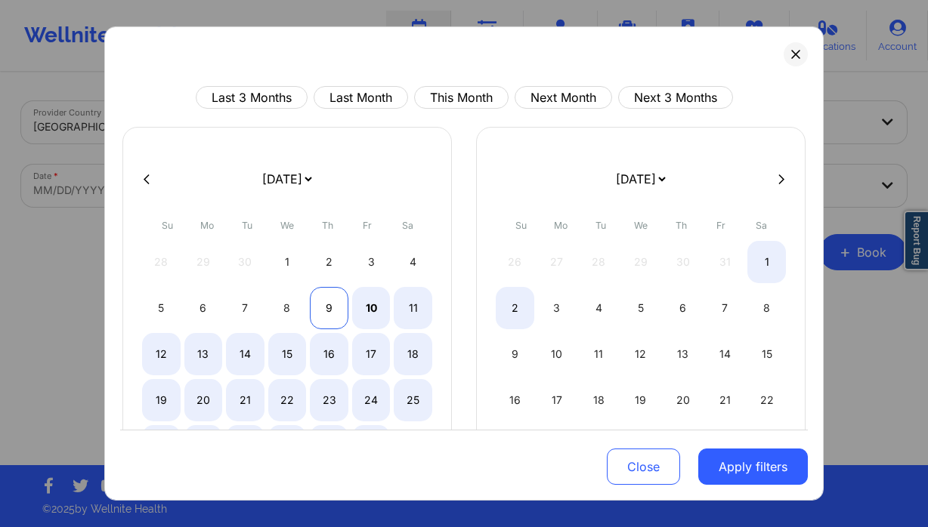
select select "2025-9"
select select "2025-10"
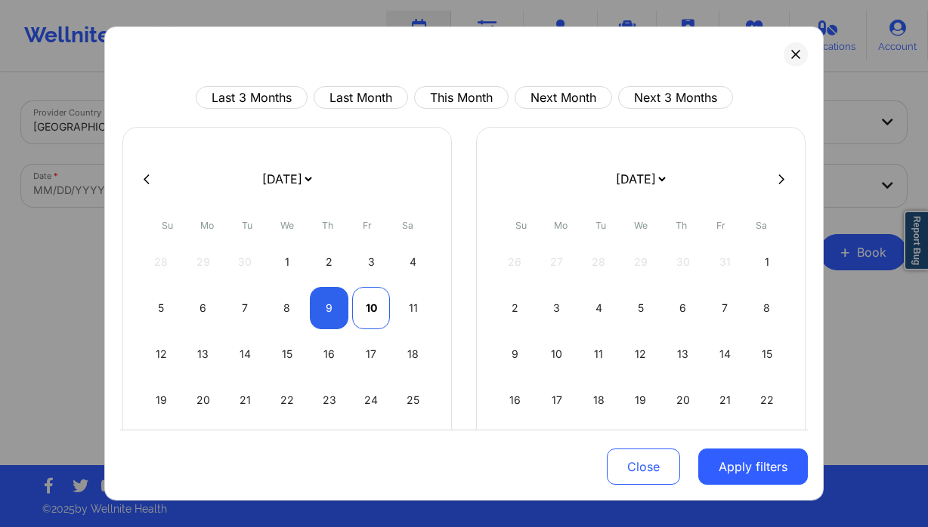
drag, startPoint x: 328, startPoint y: 310, endPoint x: 374, endPoint y: 325, distance: 48.3
click at [328, 310] on div "9" at bounding box center [329, 308] width 39 height 42
select select "2025-9"
select select "2025-10"
click at [743, 460] on button "Apply filters" at bounding box center [753, 467] width 110 height 36
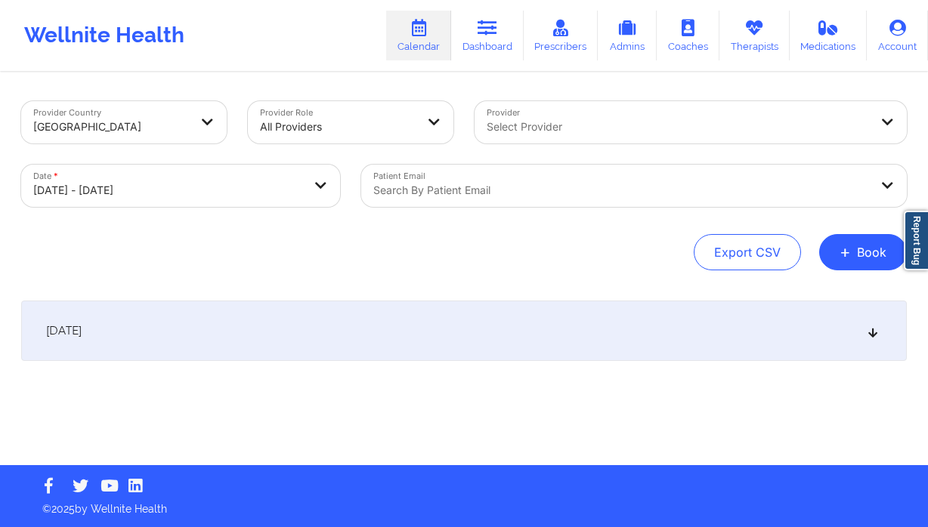
click at [488, 191] on div at bounding box center [621, 190] width 496 height 18
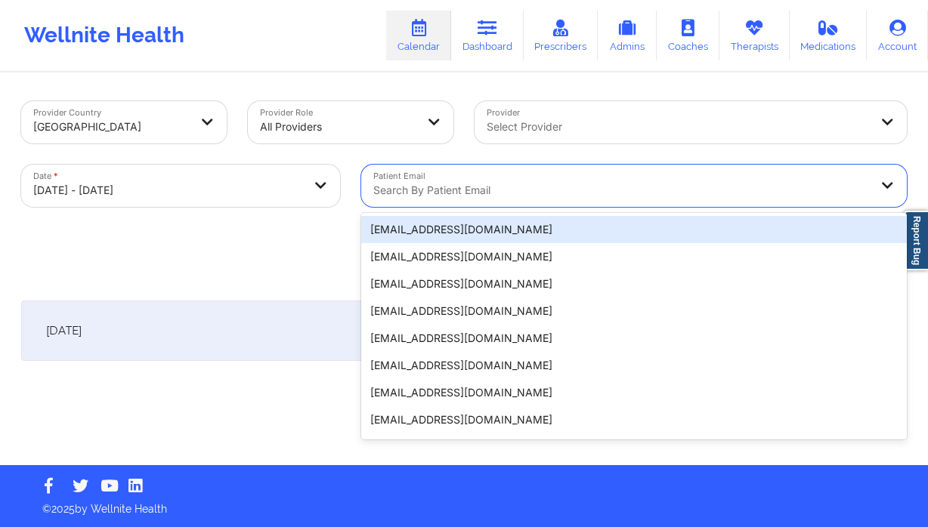
paste input "tammy.munoz@live.com"
type input "tammy.munoz@live.com"
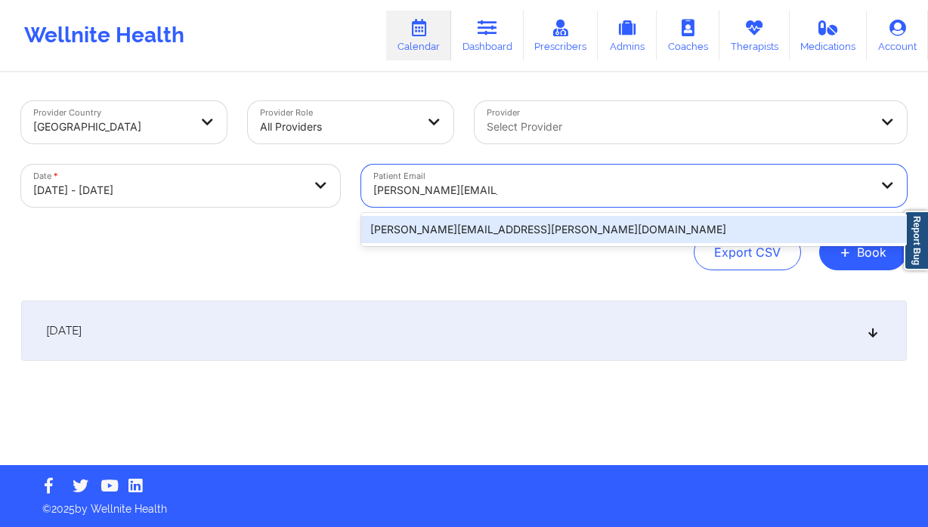
click at [569, 233] on div "tammy.munoz@live.com" at bounding box center [633, 229] width 545 height 27
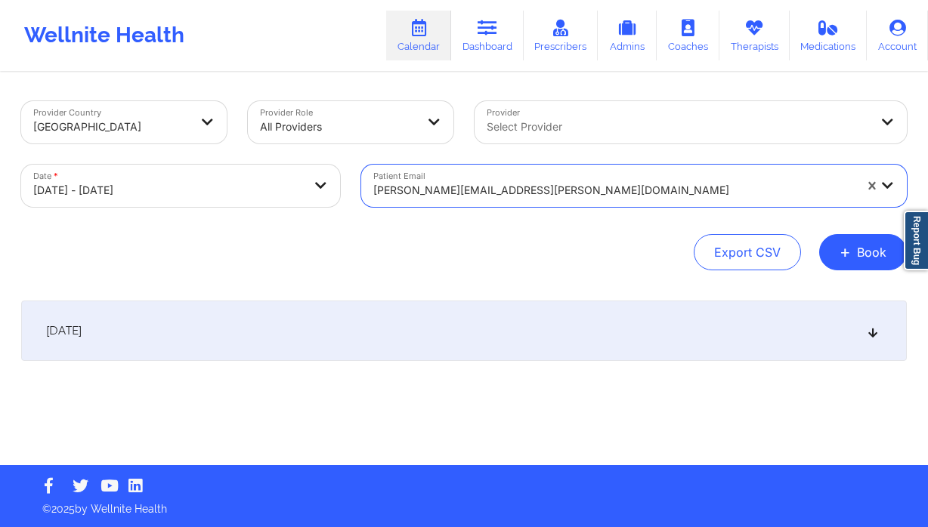
click at [511, 332] on div "October 9, 2025" at bounding box center [463, 331] width 885 height 60
click at [559, 126] on div at bounding box center [677, 127] width 382 height 18
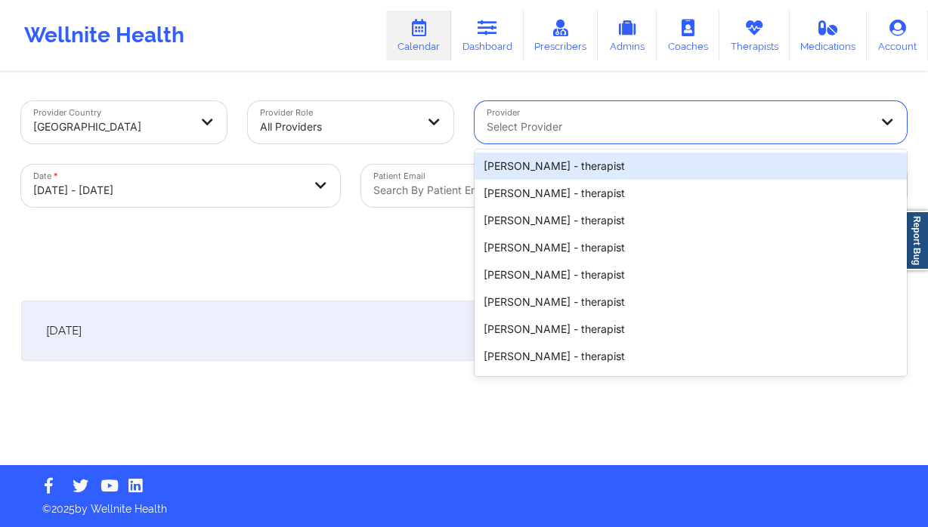
paste input "[PERSON_NAME]"
type input "[PERSON_NAME]"
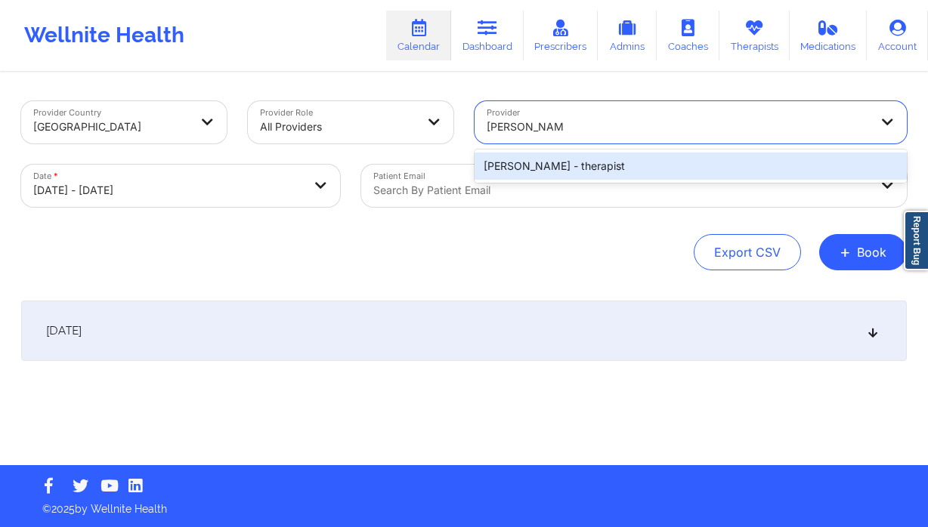
click at [552, 167] on div "Nannette Ryan - therapist" at bounding box center [690, 166] width 432 height 27
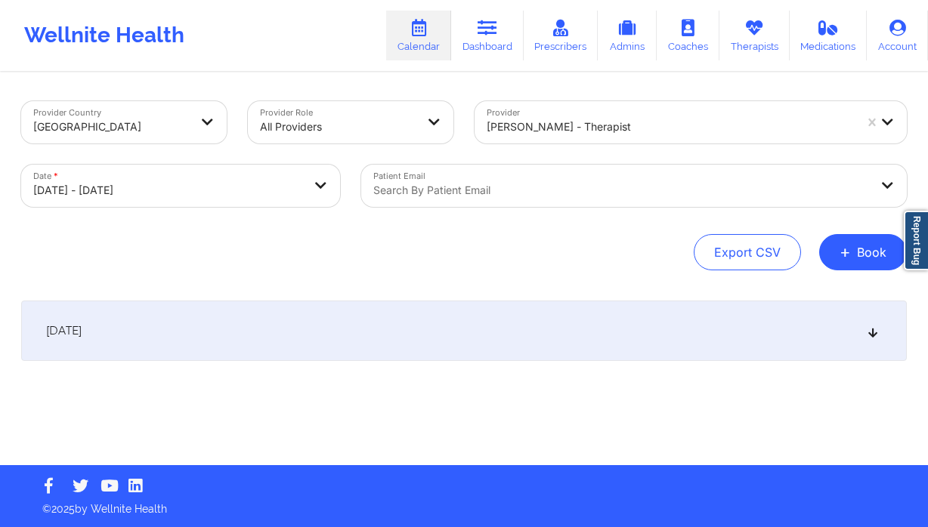
click at [249, 335] on div "October 9, 2025" at bounding box center [463, 331] width 885 height 60
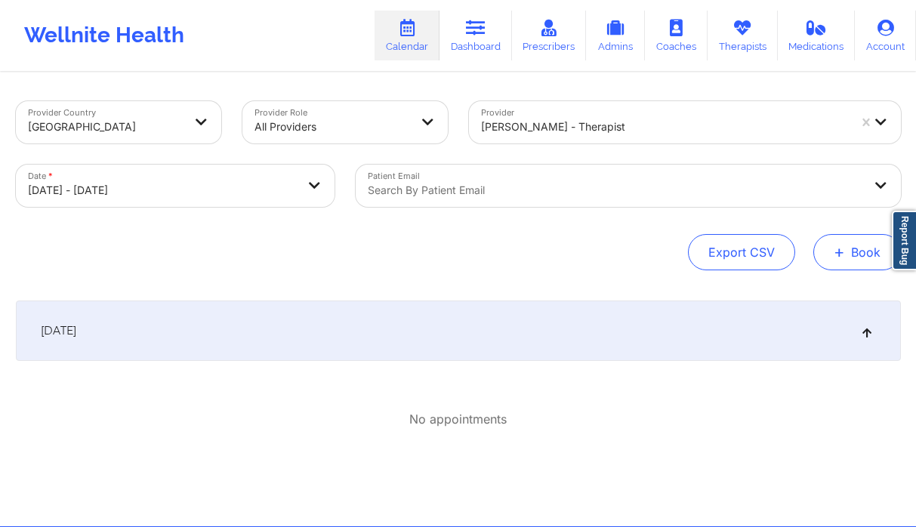
click at [852, 244] on button "+ Book" at bounding box center [858, 252] width 88 height 36
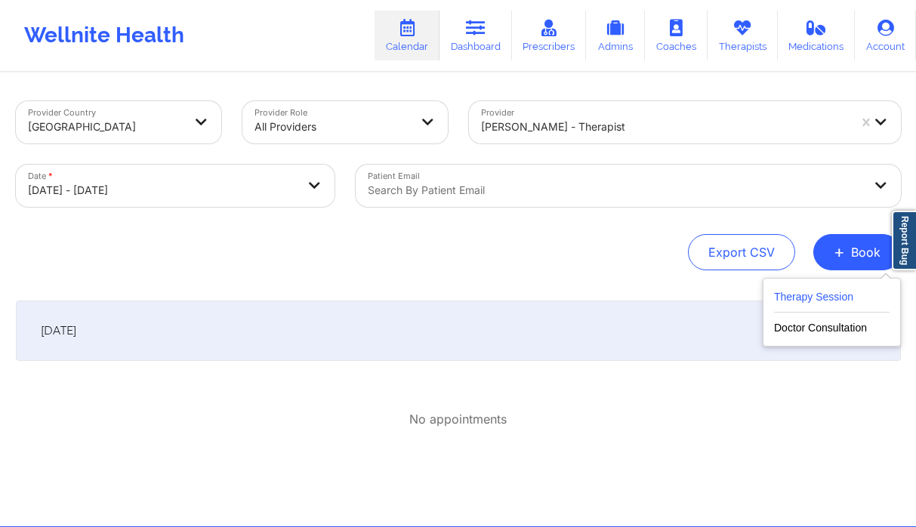
click at [824, 289] on button "Therapy Session" at bounding box center [832, 300] width 116 height 25
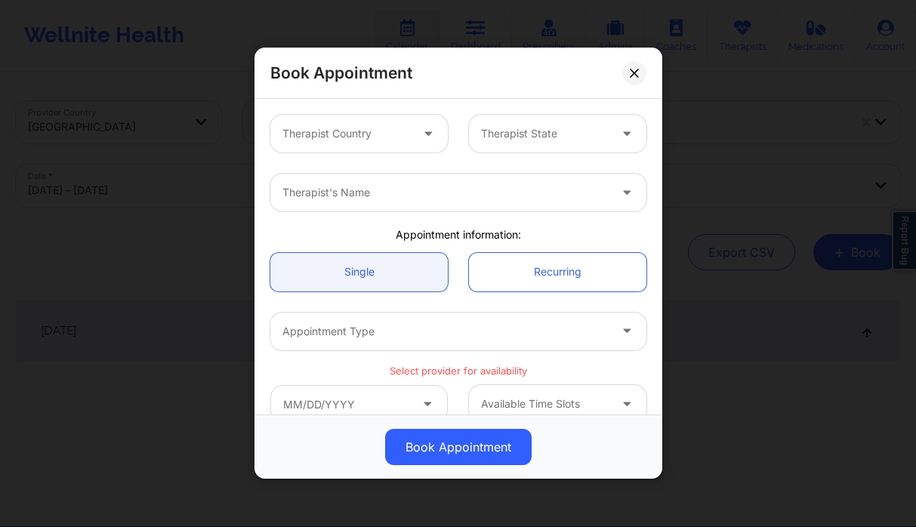
click at [390, 134] on div at bounding box center [347, 134] width 128 height 18
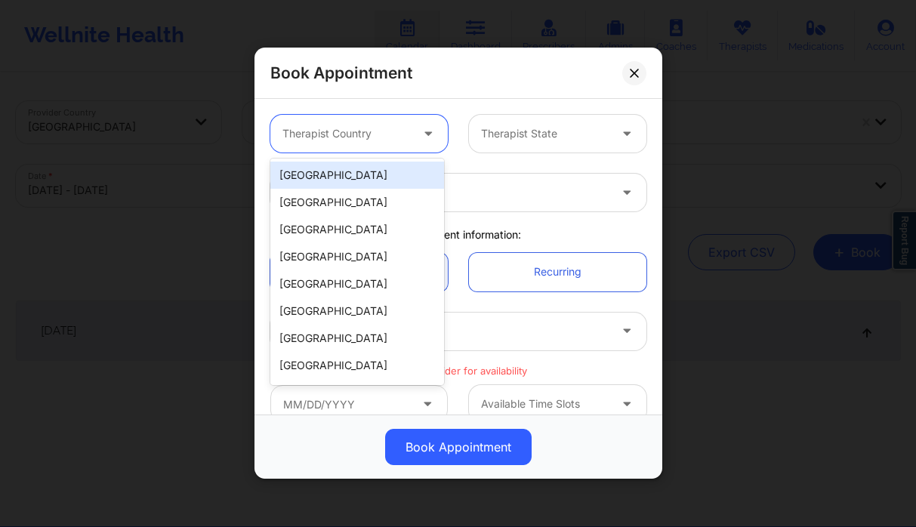
click at [361, 178] on div "[GEOGRAPHIC_DATA]" at bounding box center [357, 175] width 174 height 27
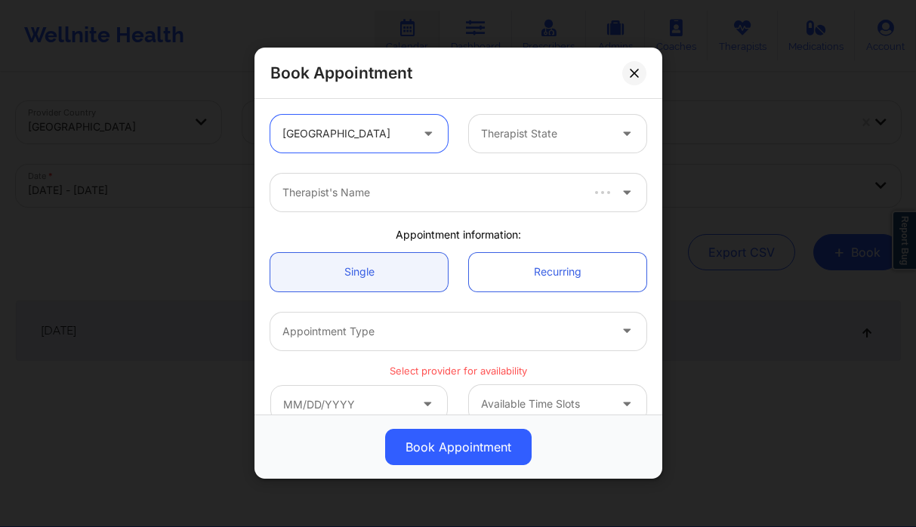
click at [535, 134] on div at bounding box center [545, 134] width 128 height 18
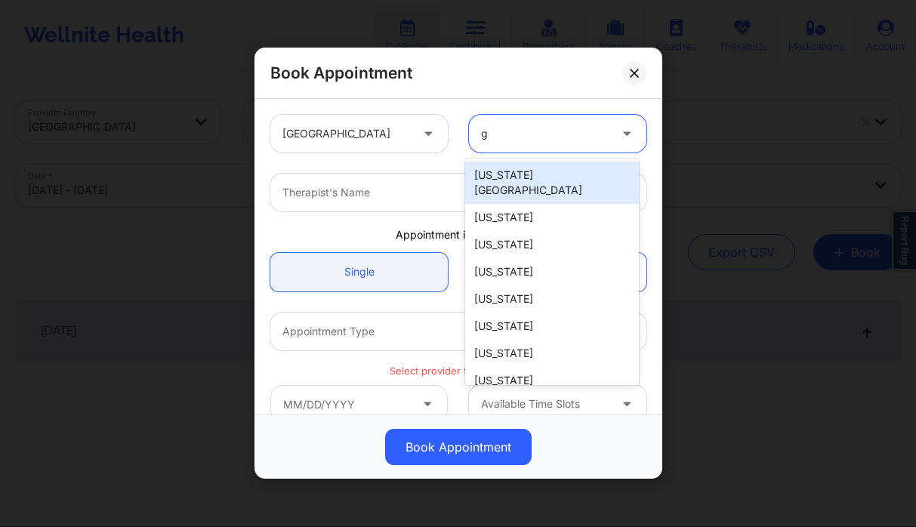
type input "ge"
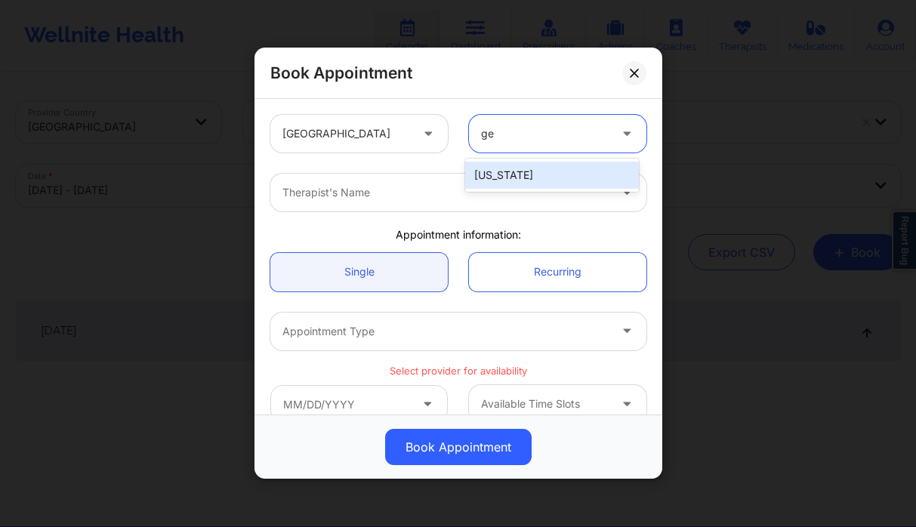
click at [534, 174] on div "[US_STATE]" at bounding box center [552, 175] width 174 height 27
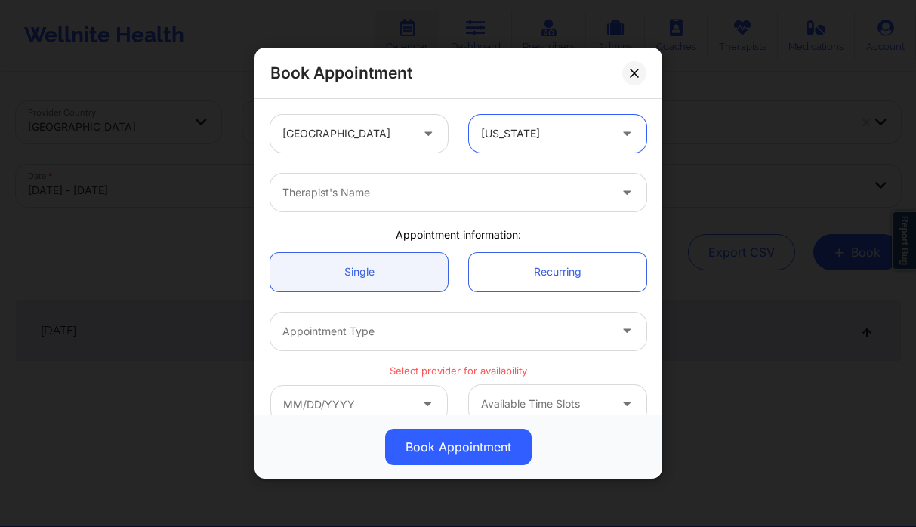
click at [388, 184] on div at bounding box center [446, 193] width 326 height 18
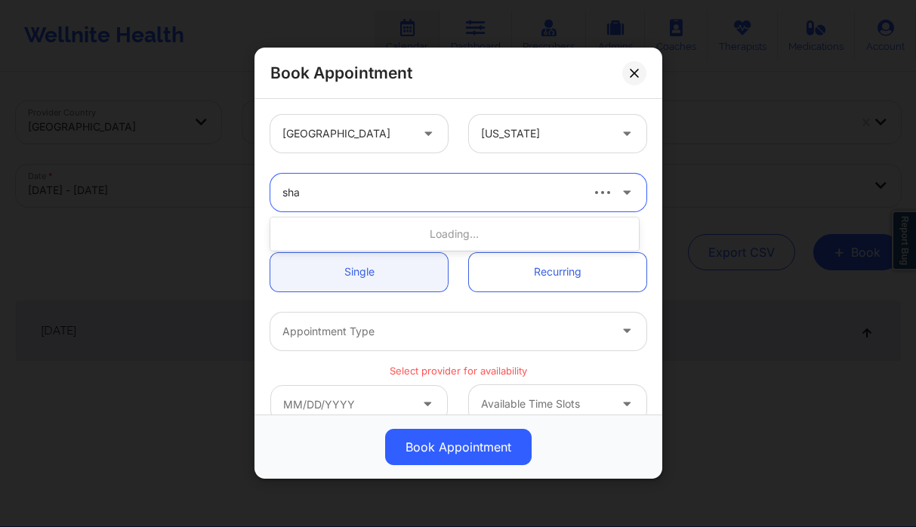
type input "shaq"
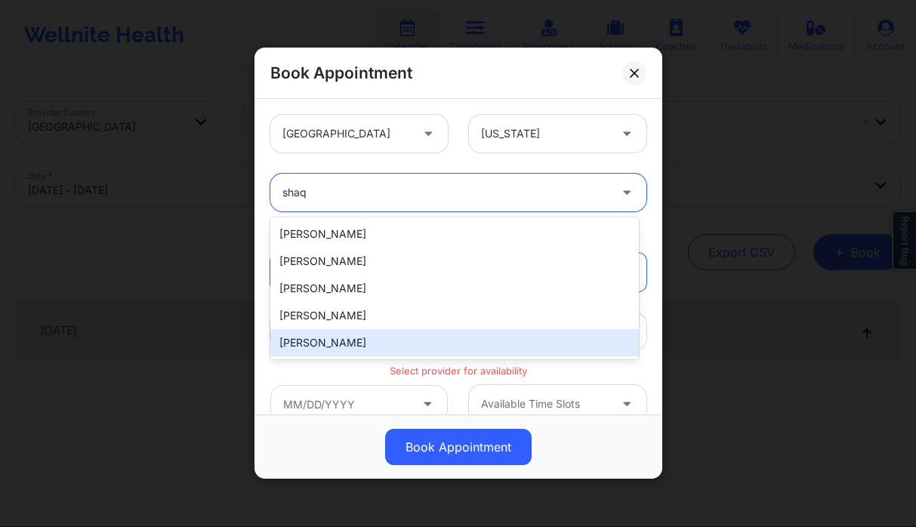
click at [346, 344] on div "[PERSON_NAME]" at bounding box center [454, 342] width 369 height 27
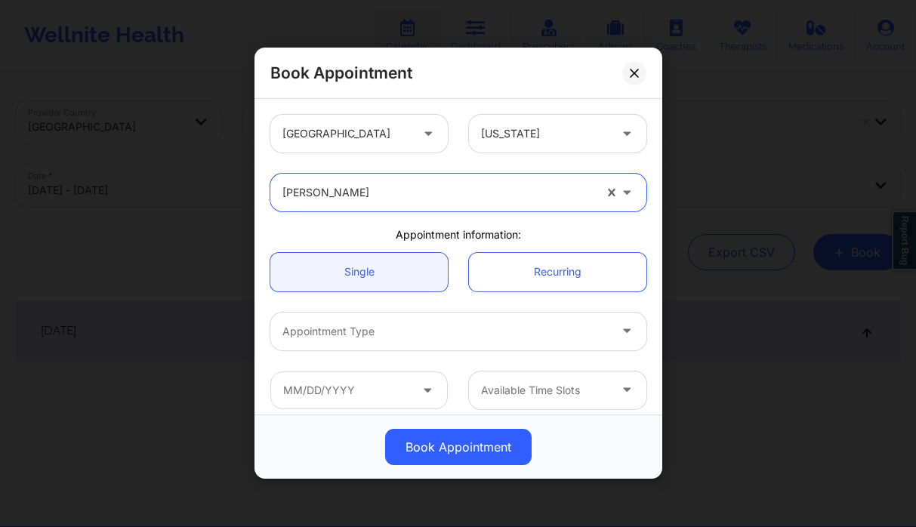
scroll to position [230, 0]
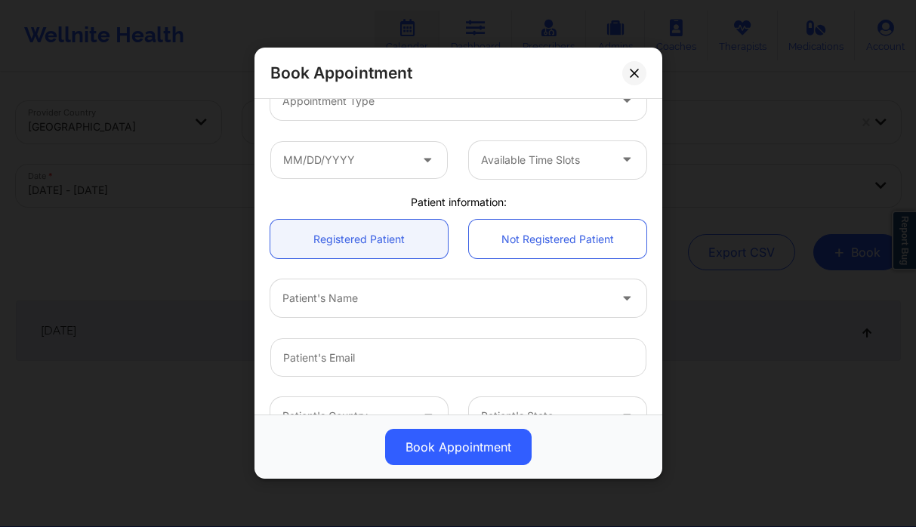
click at [354, 308] on div "Patient's Name" at bounding box center [440, 298] width 340 height 38
type input "tinsa"
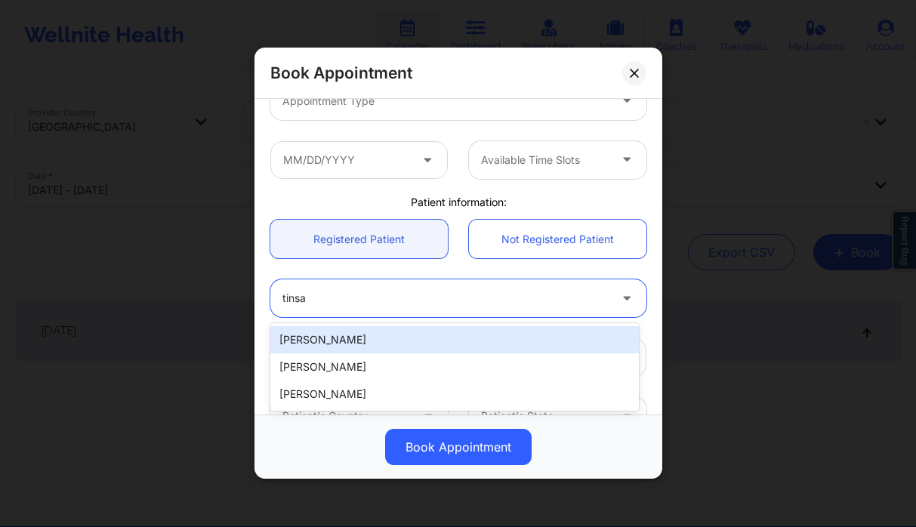
click at [372, 348] on div "[PERSON_NAME]" at bounding box center [454, 339] width 369 height 27
type input "[EMAIL_ADDRESS][DOMAIN_NAME]"
type input "[PHONE_NUMBER]"
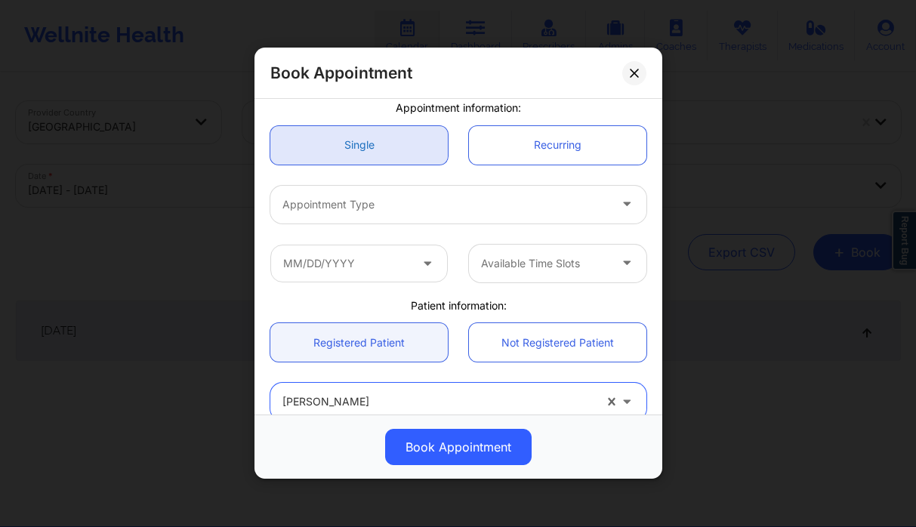
scroll to position [125, 0]
click at [369, 213] on div at bounding box center [446, 206] width 326 height 18
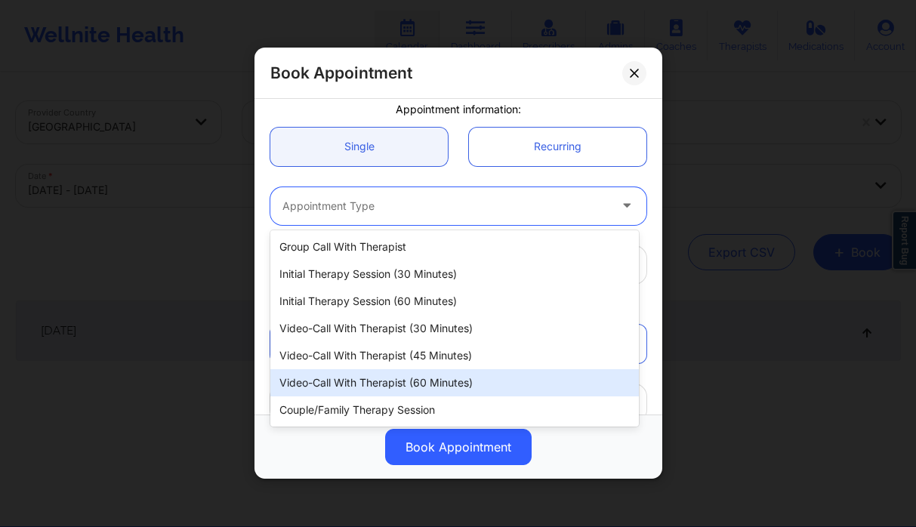
click at [410, 372] on div "Video-Call with Therapist (60 minutes)" at bounding box center [454, 382] width 369 height 27
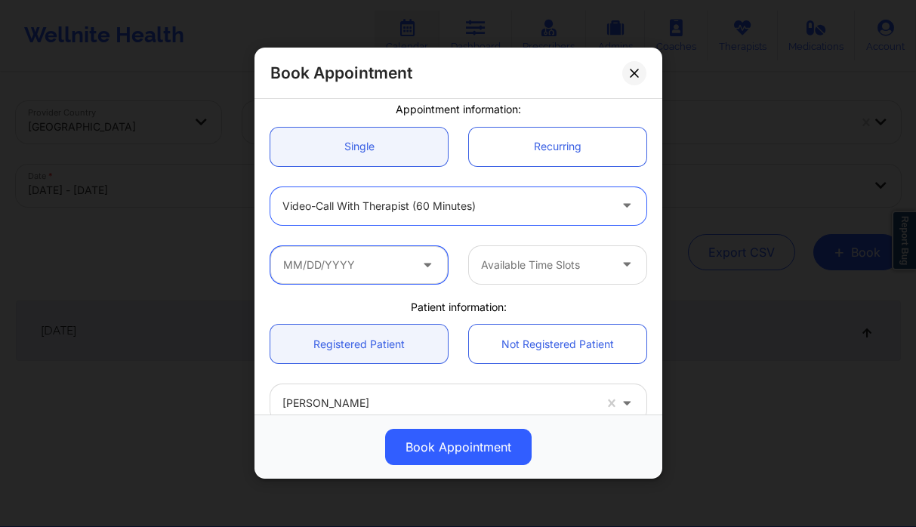
click at [310, 257] on input "text" at bounding box center [359, 265] width 178 height 38
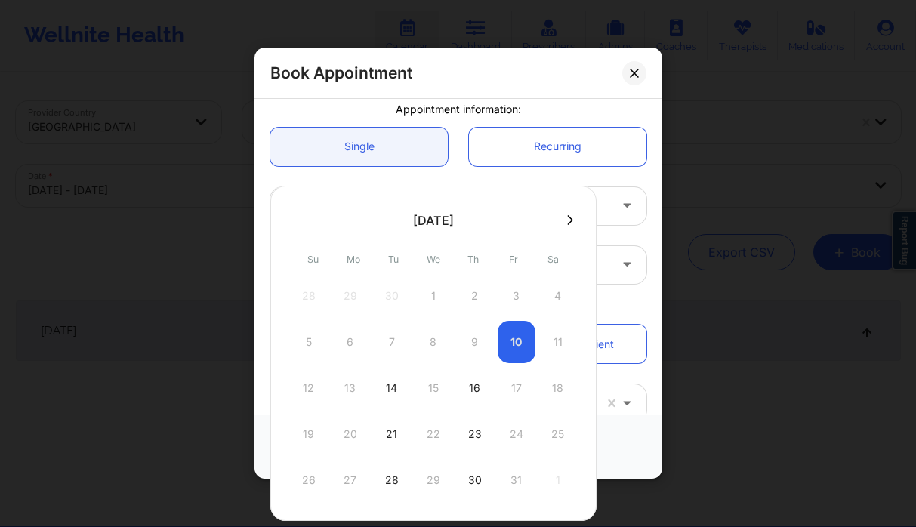
click at [409, 119] on div "Single Recurring" at bounding box center [458, 147] width 397 height 60
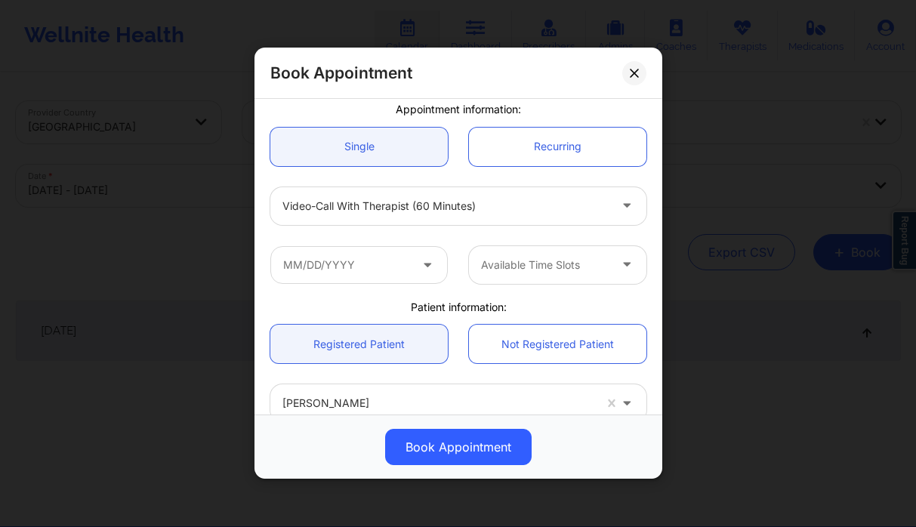
scroll to position [0, 0]
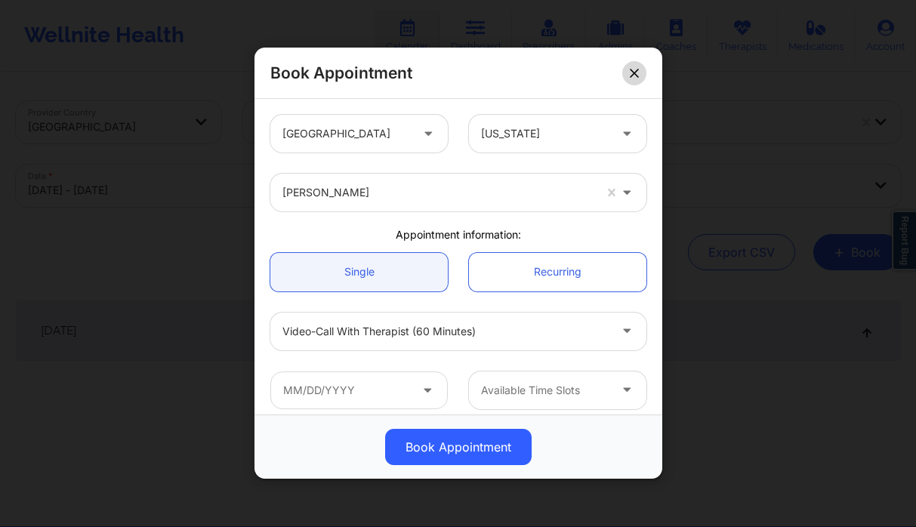
drag, startPoint x: 628, startPoint y: 69, endPoint x: 588, endPoint y: 55, distance: 41.6
click at [626, 68] on button at bounding box center [634, 73] width 24 height 24
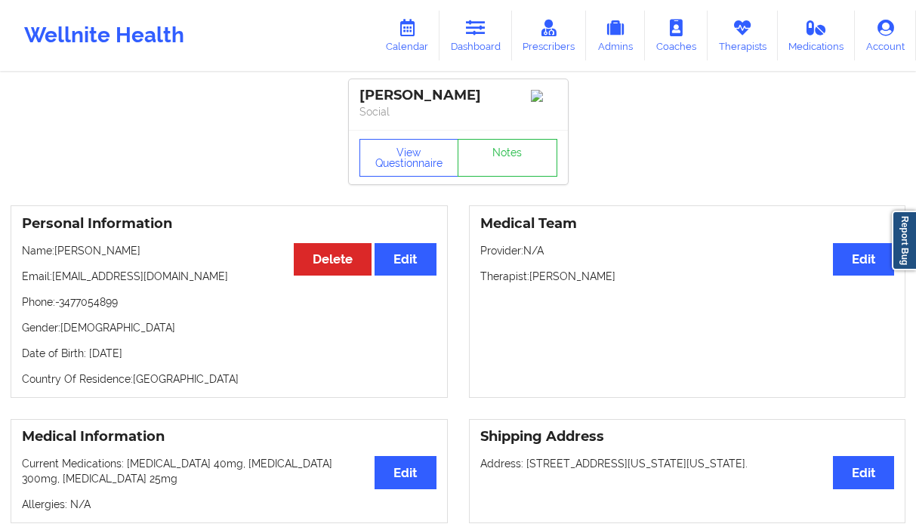
click at [481, 42] on link "Dashboard" at bounding box center [476, 36] width 73 height 50
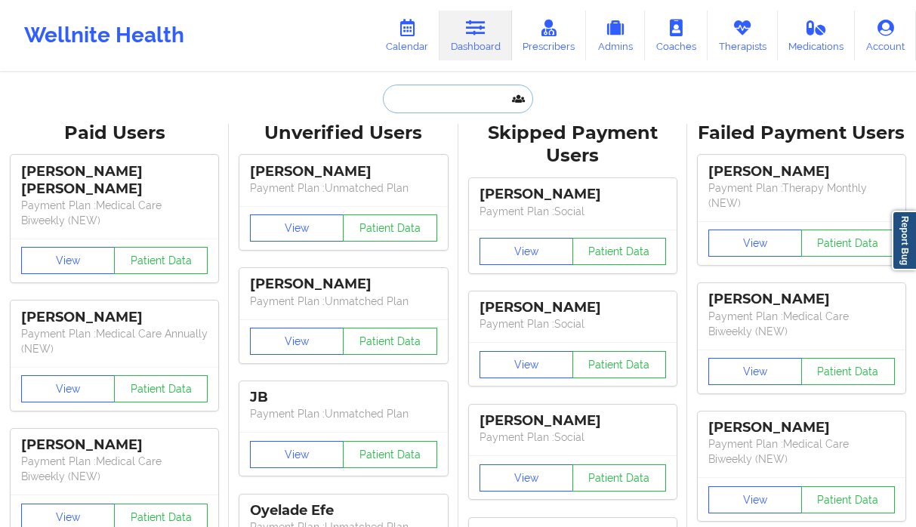
click at [472, 99] on input "text" at bounding box center [458, 99] width 150 height 29
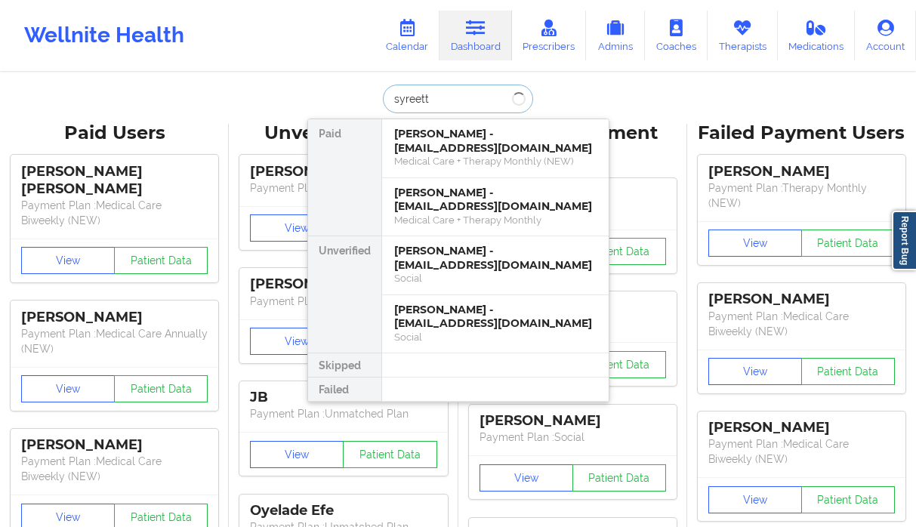
type input "syreetta"
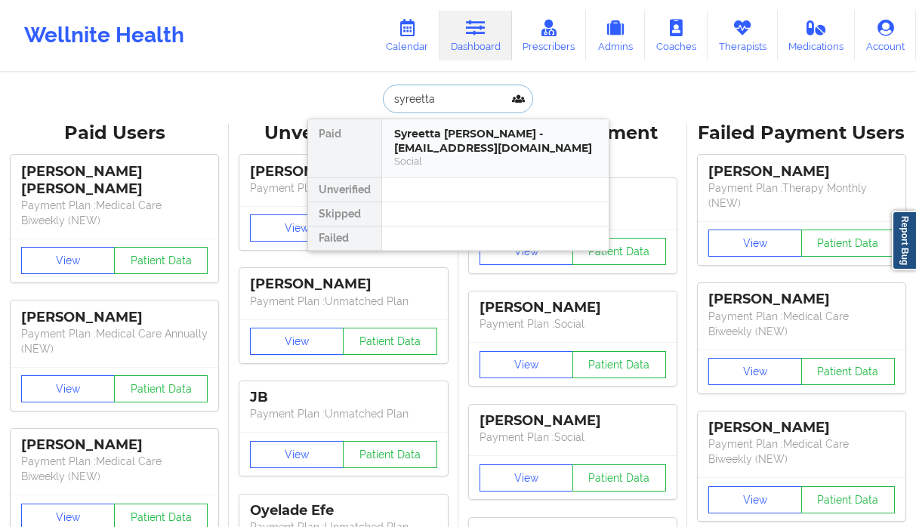
click at [449, 143] on div "Syreetta [PERSON_NAME] - [EMAIL_ADDRESS][DOMAIN_NAME]" at bounding box center [495, 141] width 202 height 28
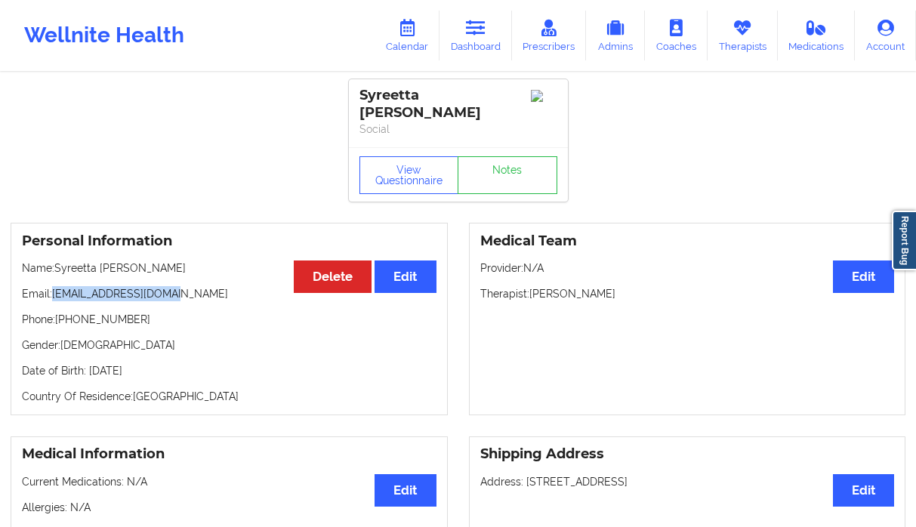
drag, startPoint x: 174, startPoint y: 279, endPoint x: 55, endPoint y: 285, distance: 119.5
click at [55, 286] on p "Email: [EMAIL_ADDRESS][DOMAIN_NAME]" at bounding box center [229, 293] width 415 height 15
copy p "[EMAIL_ADDRESS][DOMAIN_NAME]"
click at [471, 35] on icon at bounding box center [476, 28] width 20 height 17
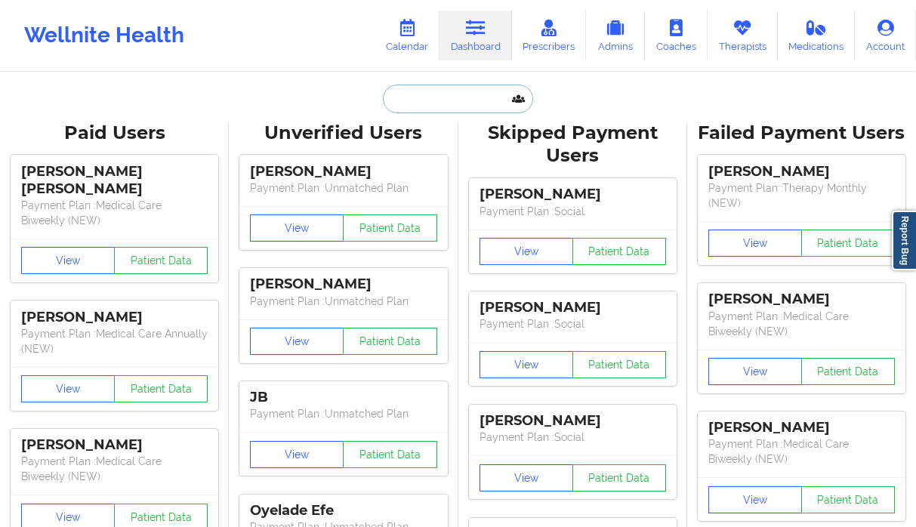
click at [440, 100] on input "text" at bounding box center [458, 99] width 150 height 29
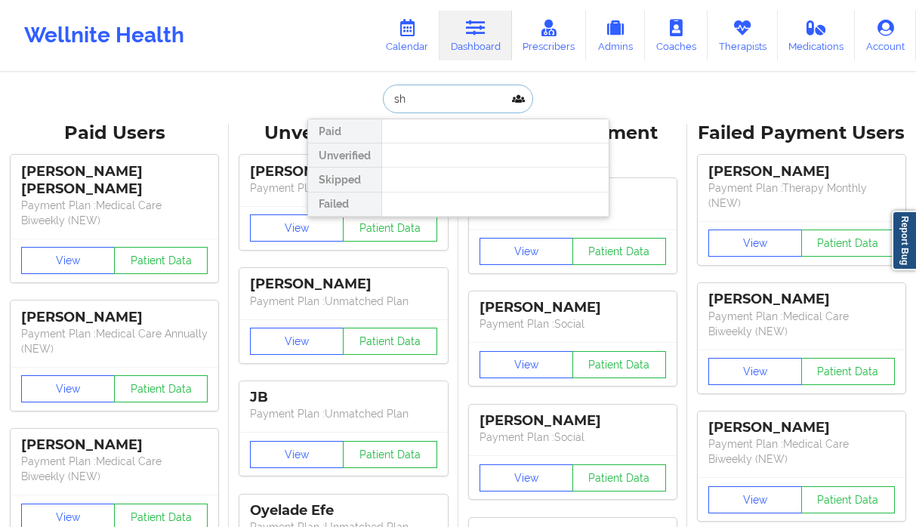
type input "s"
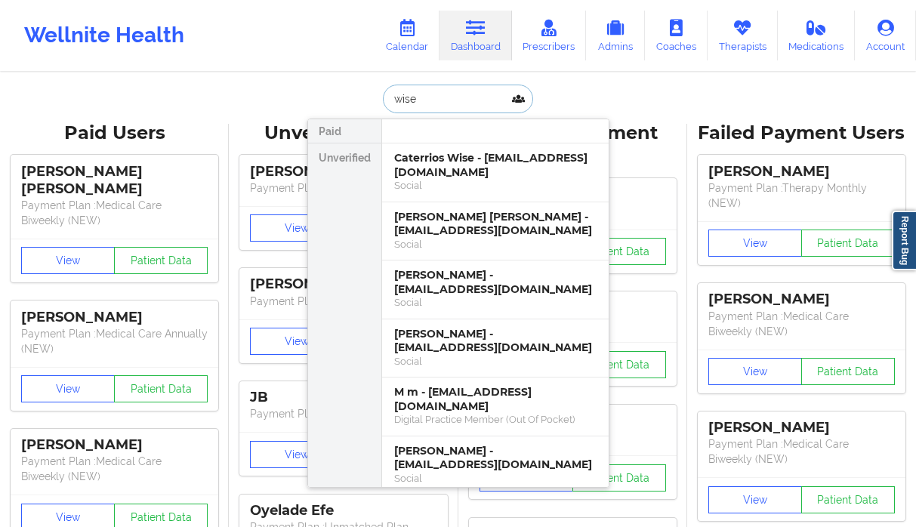
click at [413, 105] on input "wise" at bounding box center [458, 99] width 150 height 29
click at [415, 100] on input "wise" at bounding box center [458, 99] width 150 height 29
type input "[PERSON_NAME]"
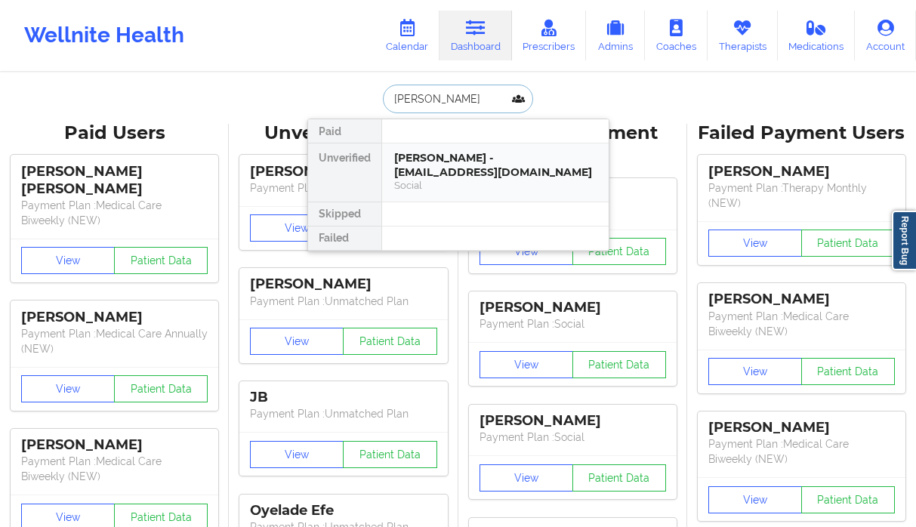
click at [482, 179] on div "Social" at bounding box center [495, 185] width 202 height 13
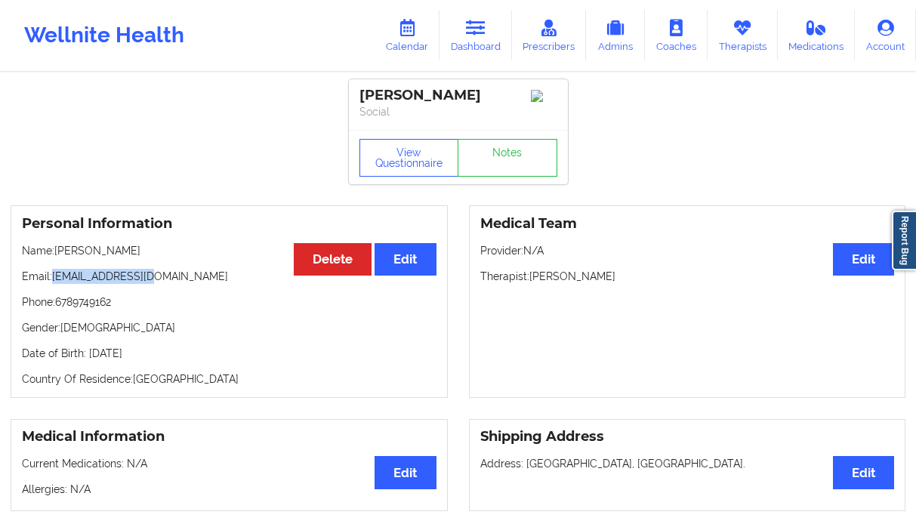
drag, startPoint x: 161, startPoint y: 282, endPoint x: 96, endPoint y: 268, distance: 66.4
click at [54, 283] on p "Email: [EMAIL_ADDRESS][DOMAIN_NAME]" at bounding box center [229, 276] width 415 height 15
copy p "[EMAIL_ADDRESS][DOMAIN_NAME]"
click at [484, 43] on link "Dashboard" at bounding box center [476, 36] width 73 height 50
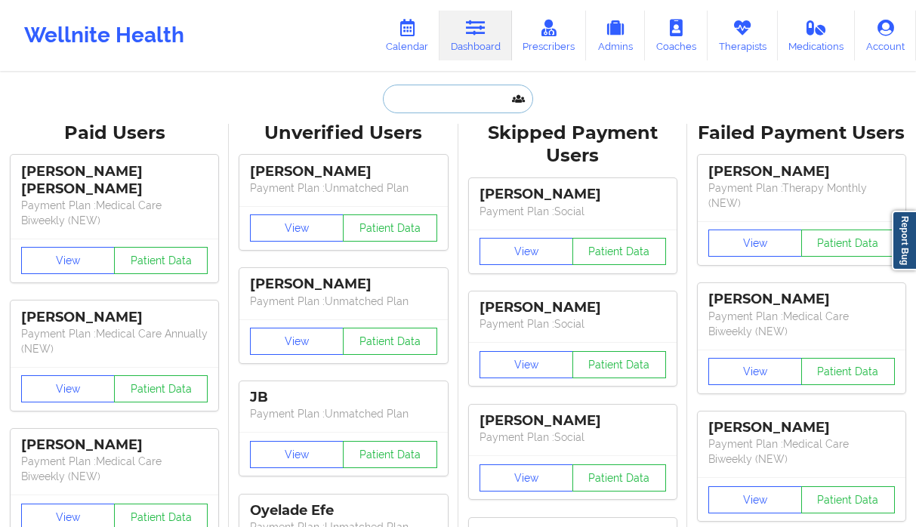
click at [437, 94] on input "text" at bounding box center [458, 99] width 150 height 29
paste input "[PERSON_NAME]"
type input "[PERSON_NAME]"
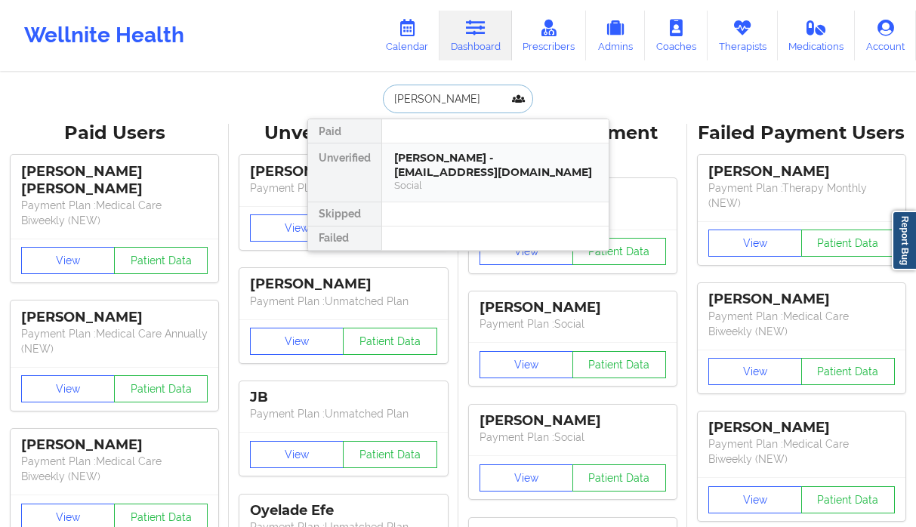
click at [431, 170] on div "[PERSON_NAME] - [EMAIL_ADDRESS][DOMAIN_NAME]" at bounding box center [495, 165] width 202 height 28
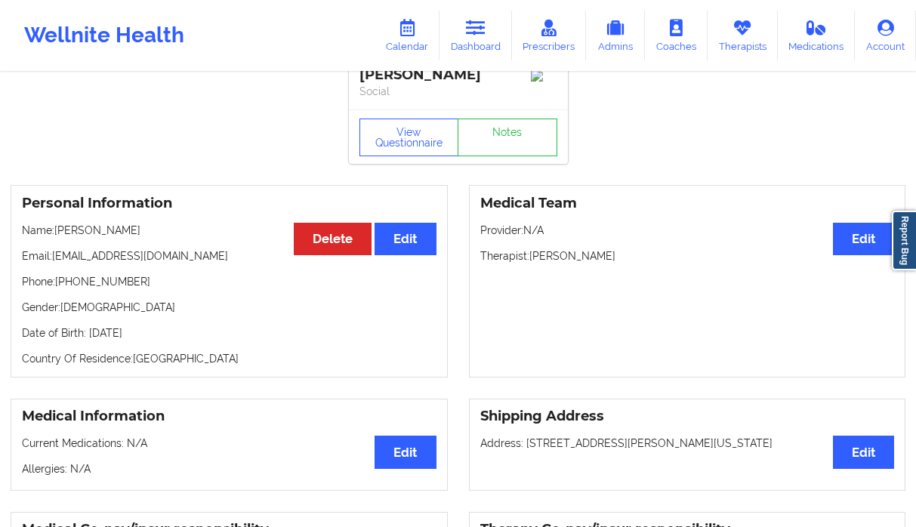
scroll to position [54, 0]
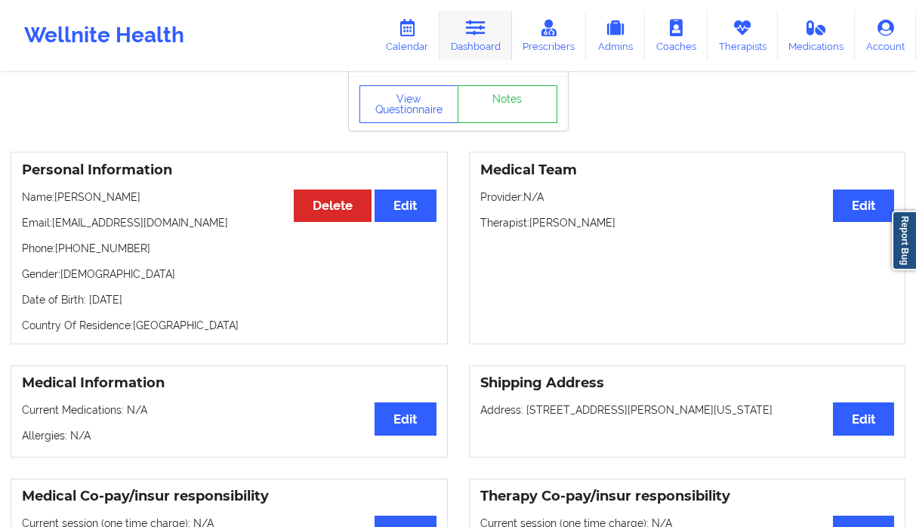
click at [479, 36] on link "Dashboard" at bounding box center [476, 36] width 73 height 50
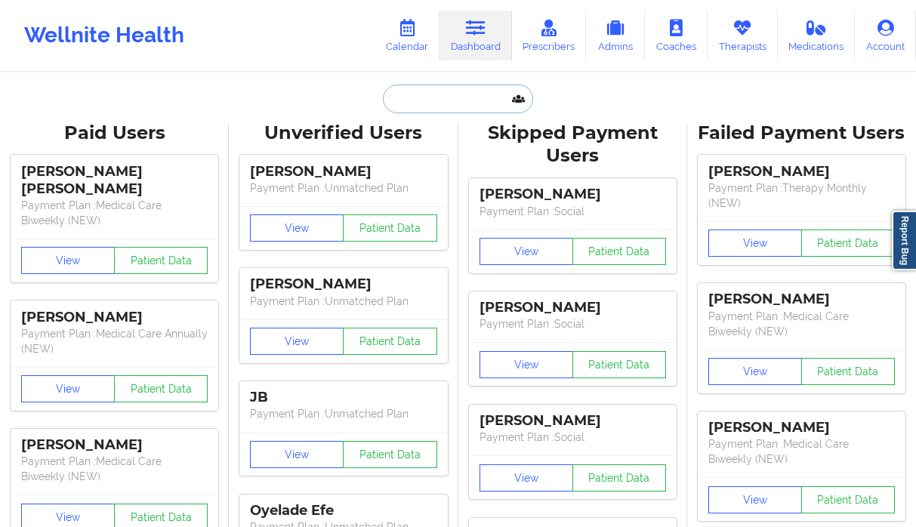
click at [457, 103] on input "text" at bounding box center [458, 99] width 150 height 29
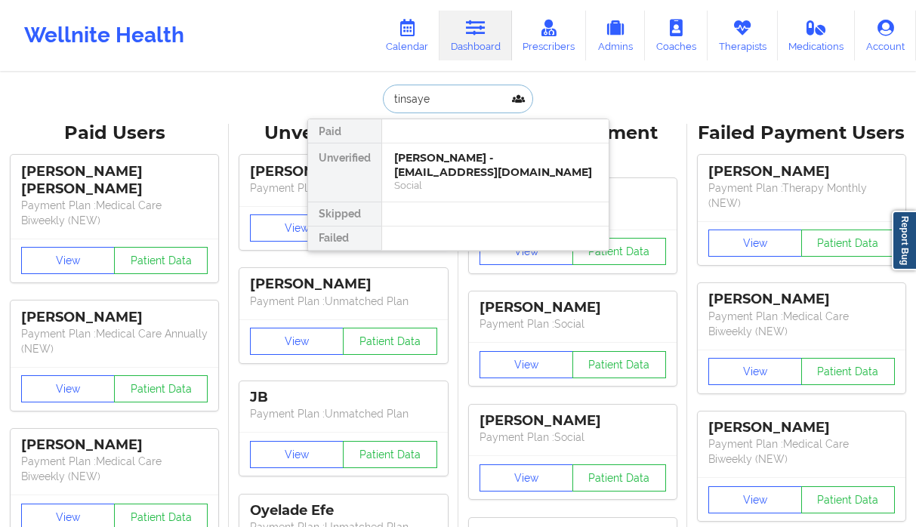
type input "tinsaye"
click at [508, 171] on div "[PERSON_NAME] - [EMAIL_ADDRESS][DOMAIN_NAME]" at bounding box center [495, 165] width 202 height 28
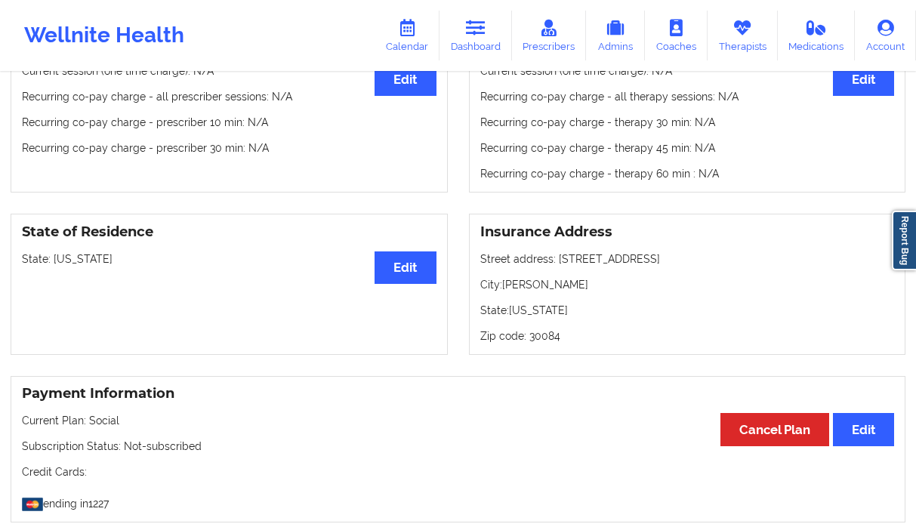
scroll to position [582, 0]
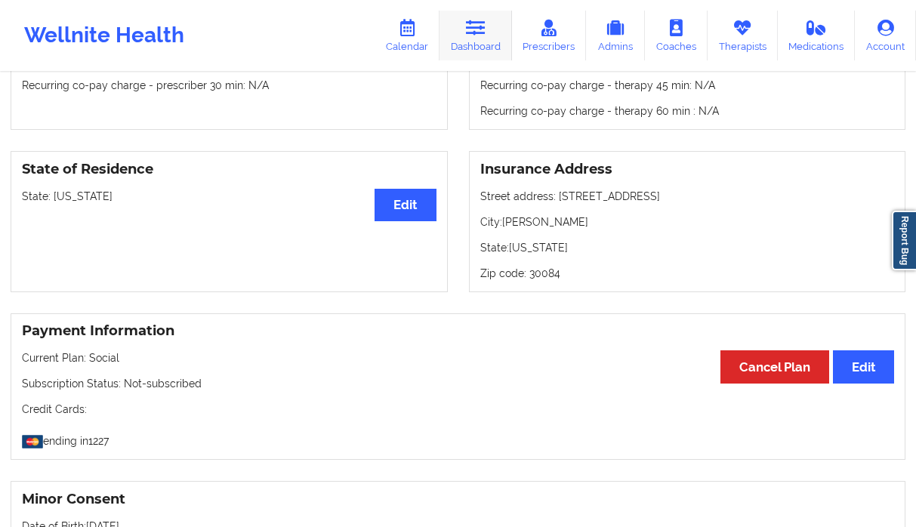
click at [468, 41] on link "Dashboard" at bounding box center [476, 36] width 73 height 50
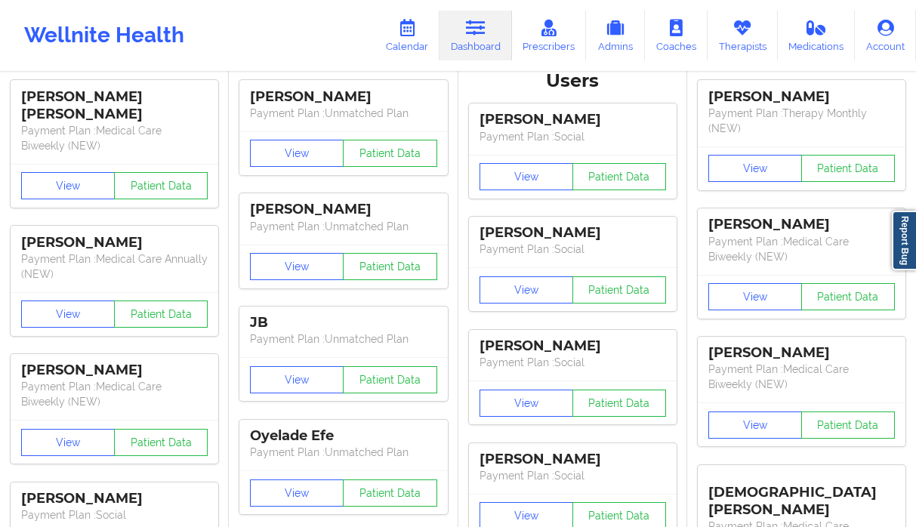
scroll to position [7, 0]
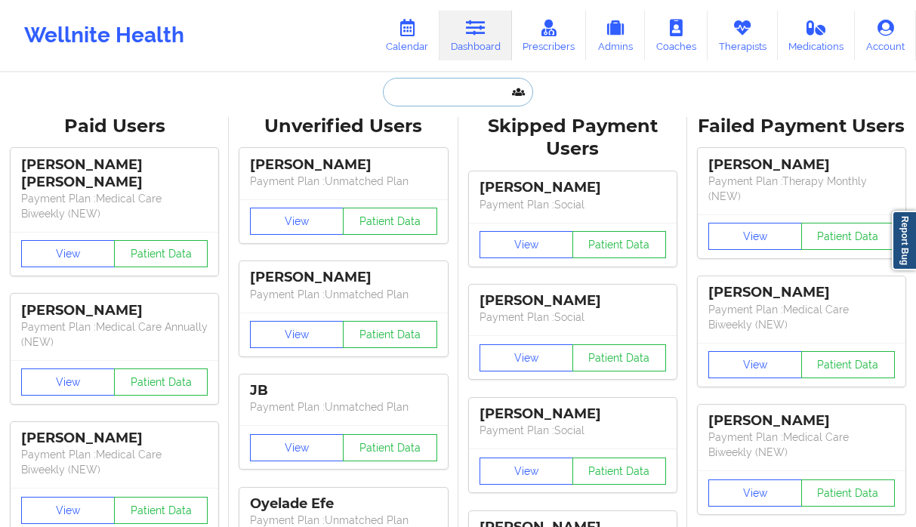
click at [433, 88] on input "text" at bounding box center [458, 92] width 150 height 29
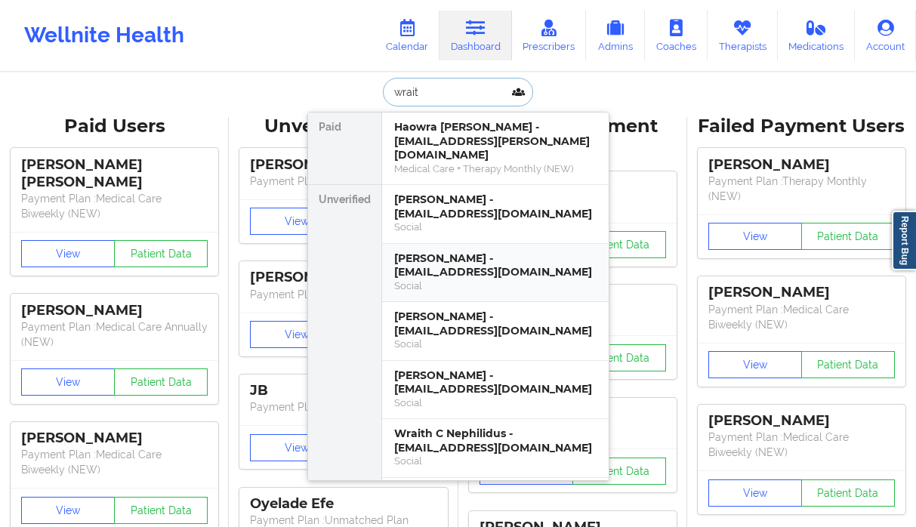
type input "wraith"
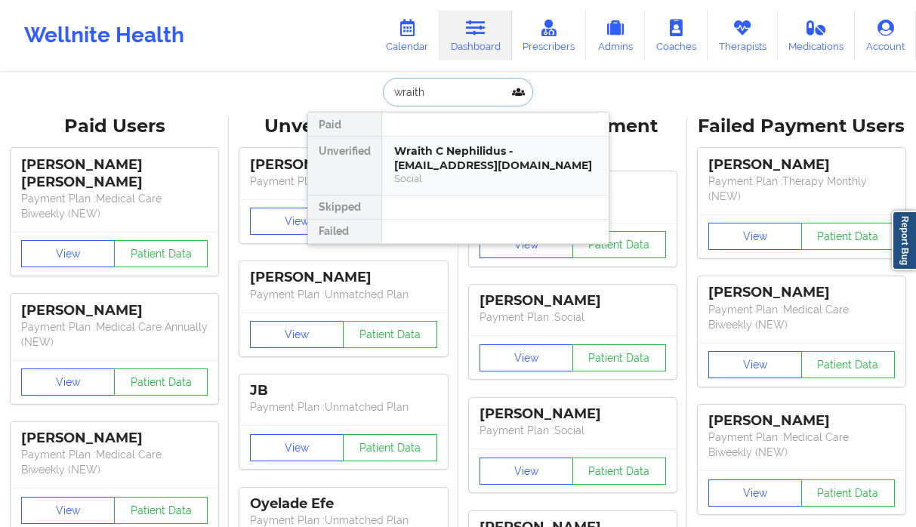
click at [471, 151] on div "Wraith C Nephilidus - [EMAIL_ADDRESS][DOMAIN_NAME]" at bounding box center [495, 158] width 202 height 28
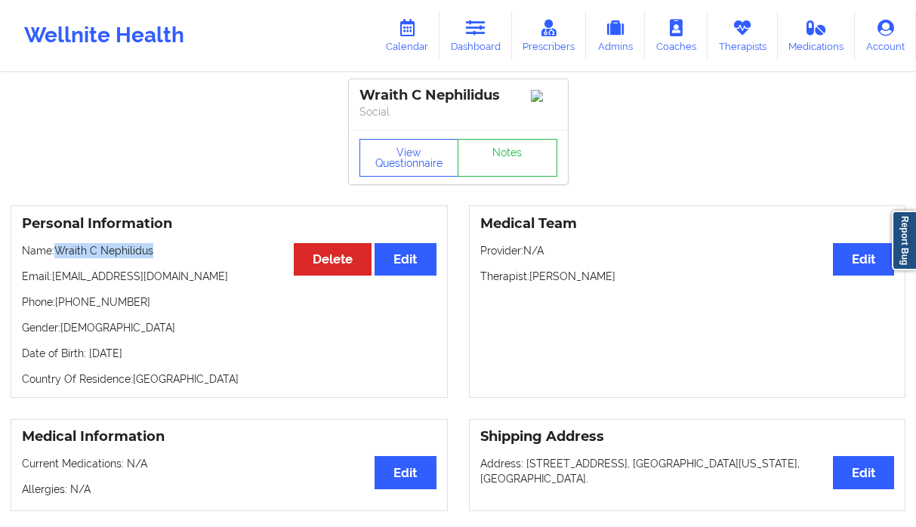
drag, startPoint x: 164, startPoint y: 254, endPoint x: 61, endPoint y: 255, distance: 102.7
click at [60, 255] on p "Name: Wraith C Nephilidus" at bounding box center [229, 250] width 415 height 15
drag, startPoint x: 144, startPoint y: 307, endPoint x: 66, endPoint y: 312, distance: 77.2
click at [66, 310] on p "Phone: [PHONE_NUMBER]" at bounding box center [229, 302] width 415 height 15
drag, startPoint x: 176, startPoint y: 279, endPoint x: 55, endPoint y: 279, distance: 120.9
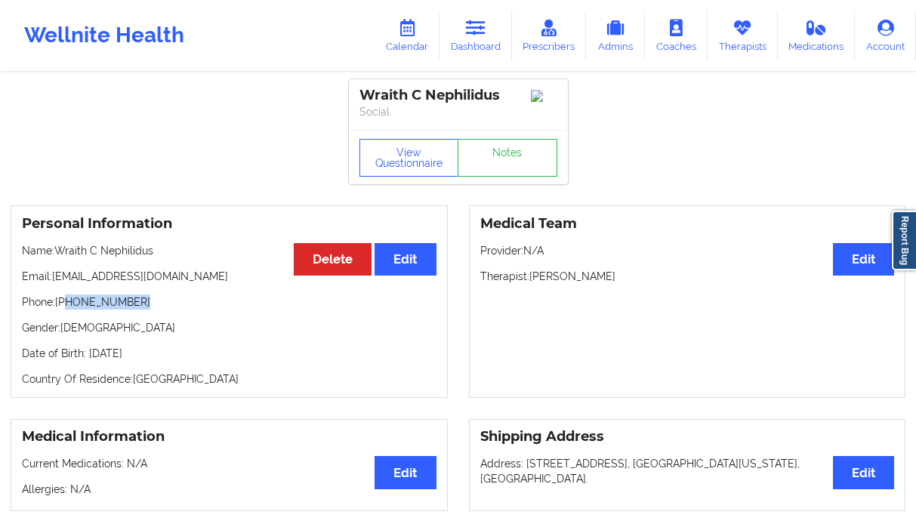
click at [55, 279] on p "Email: [EMAIL_ADDRESS][DOMAIN_NAME]" at bounding box center [229, 276] width 415 height 15
